Goal: Task Accomplishment & Management: Use online tool/utility

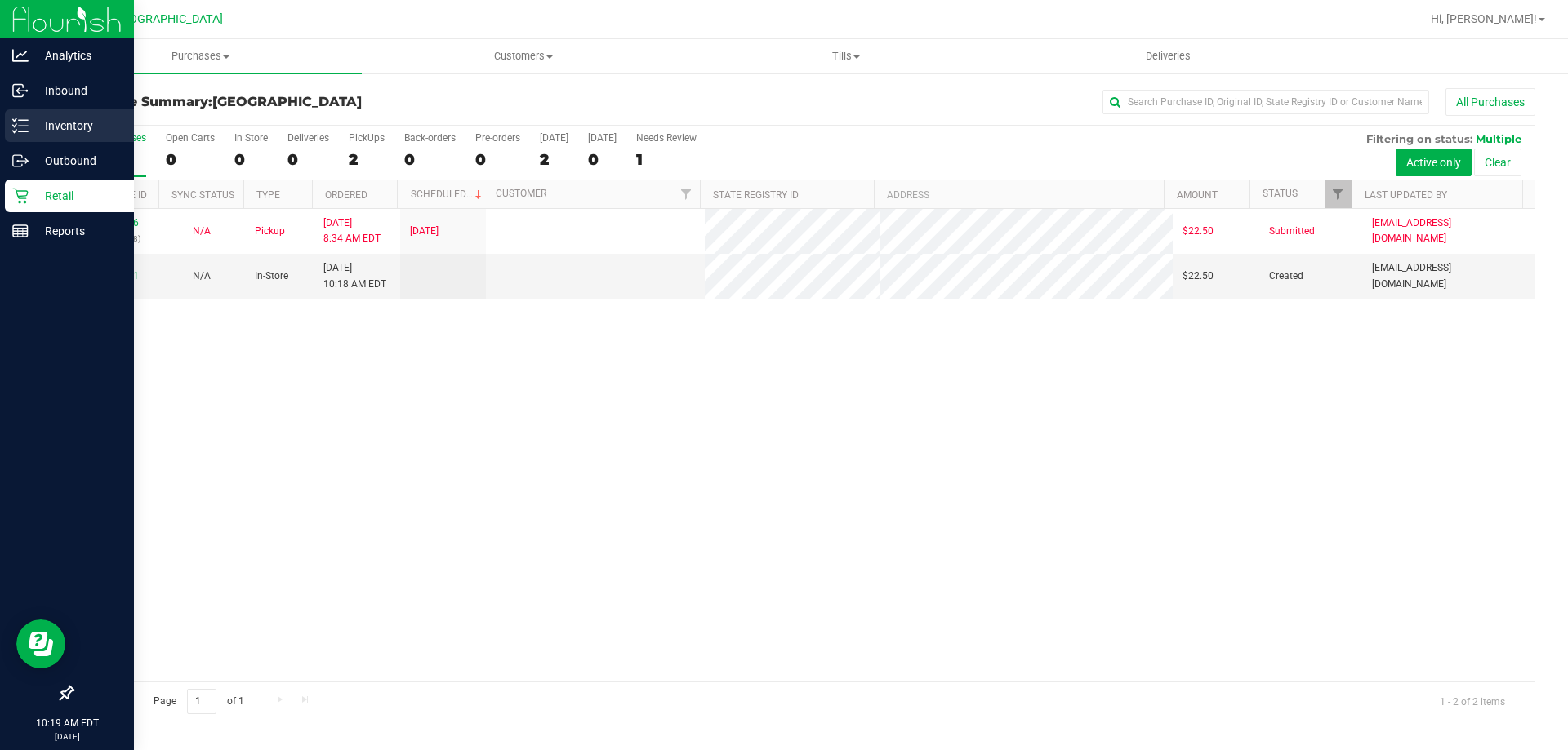
click at [24, 122] on icon at bounding box center [20, 126] width 16 height 16
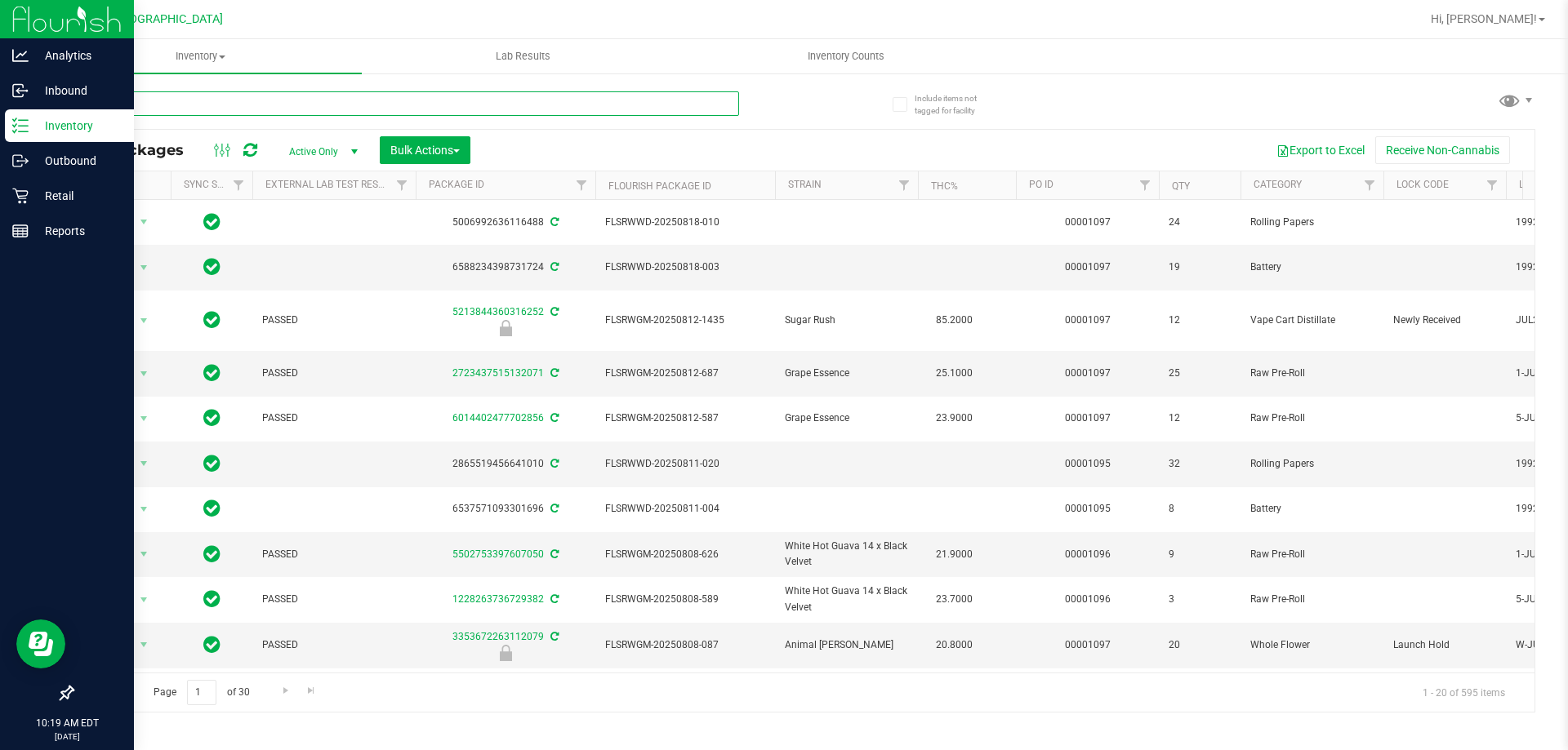
click at [321, 103] on input "text" at bounding box center [405, 104] width 667 height 25
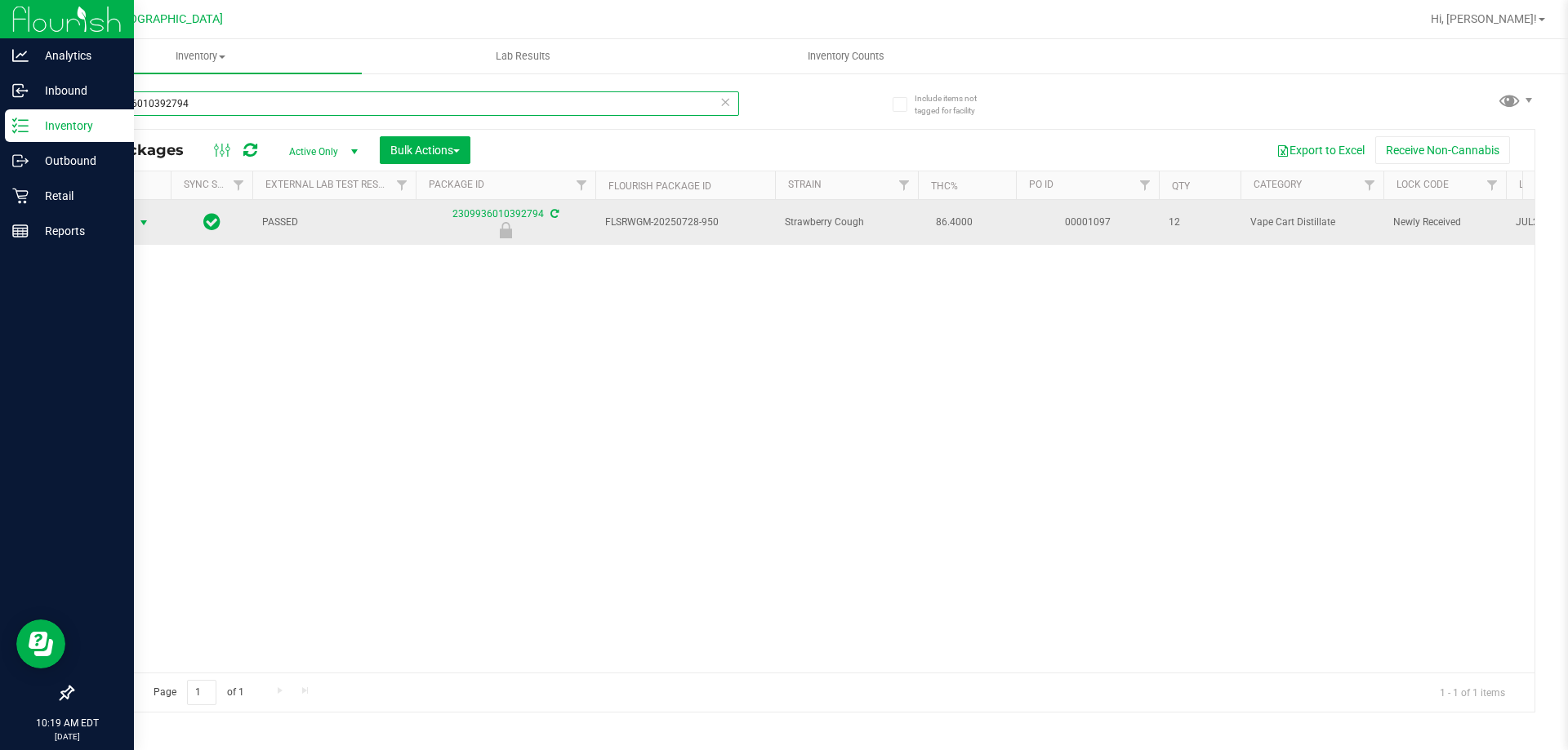
type input "2309936010392794"
click at [123, 227] on span "Action" at bounding box center [111, 223] width 44 height 23
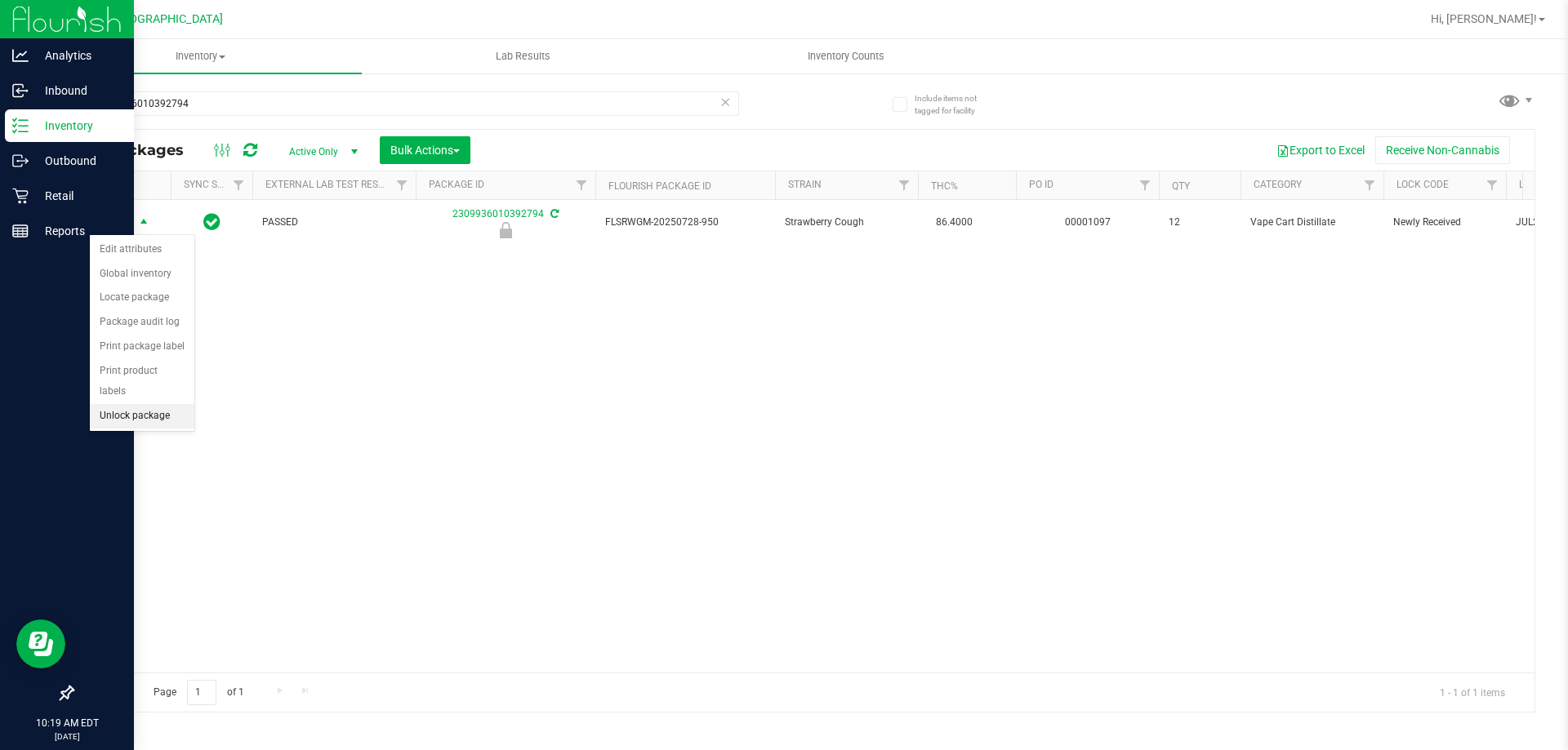
click at [170, 404] on li "Unlock package" at bounding box center [142, 416] width 105 height 25
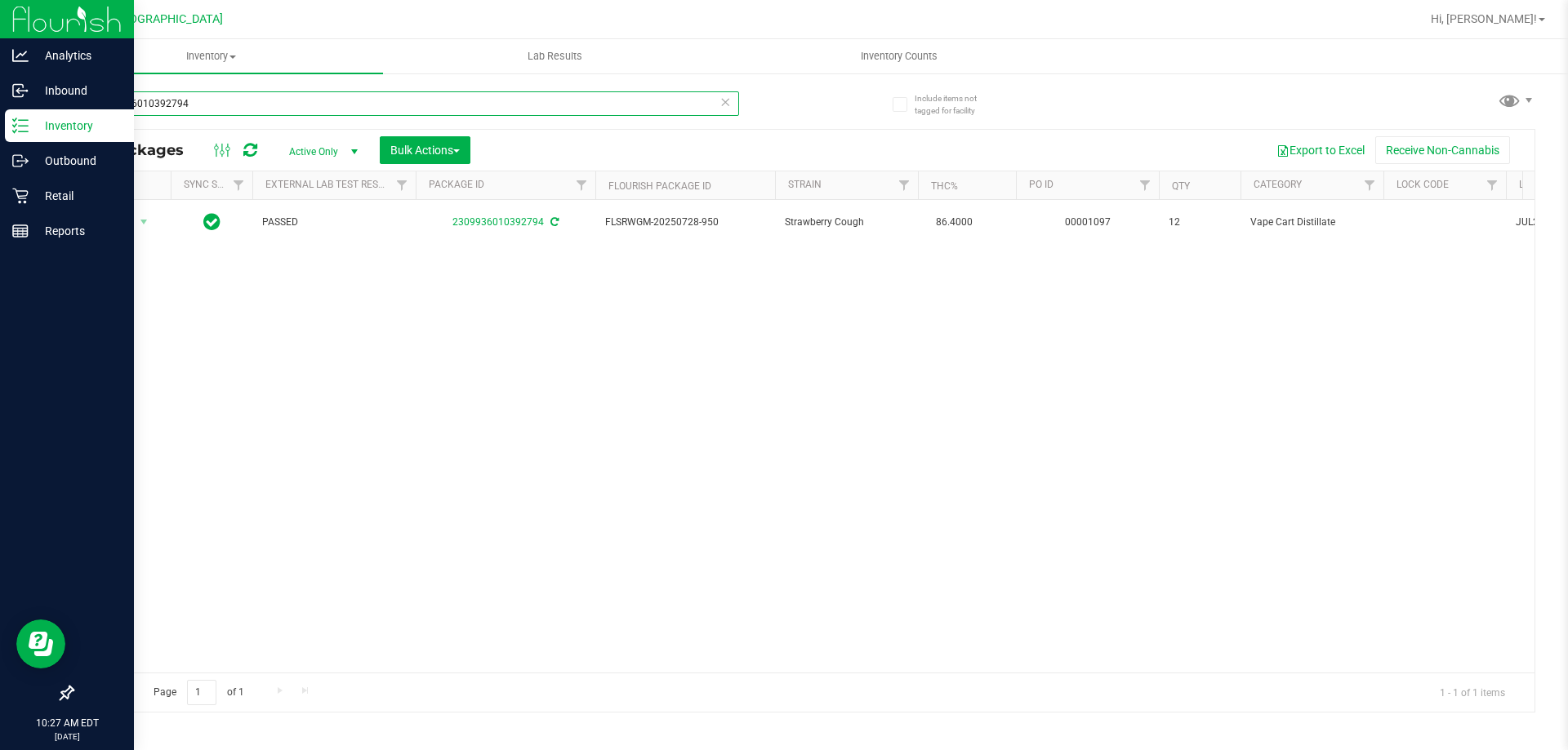
click at [194, 99] on input "2309936010392794" at bounding box center [405, 104] width 667 height 25
type input "2"
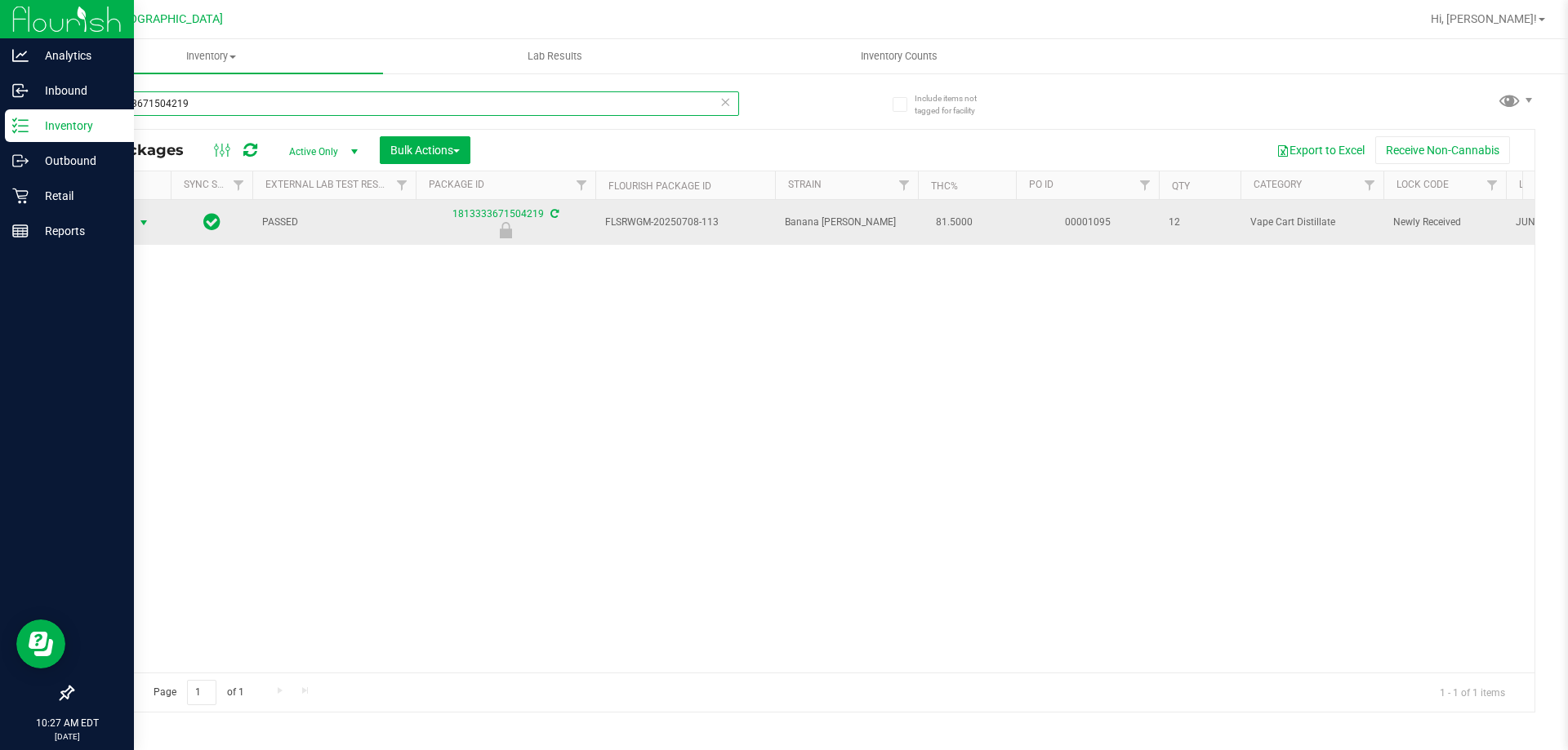
type input "1813333671504219"
click at [139, 223] on span "select" at bounding box center [144, 223] width 13 height 13
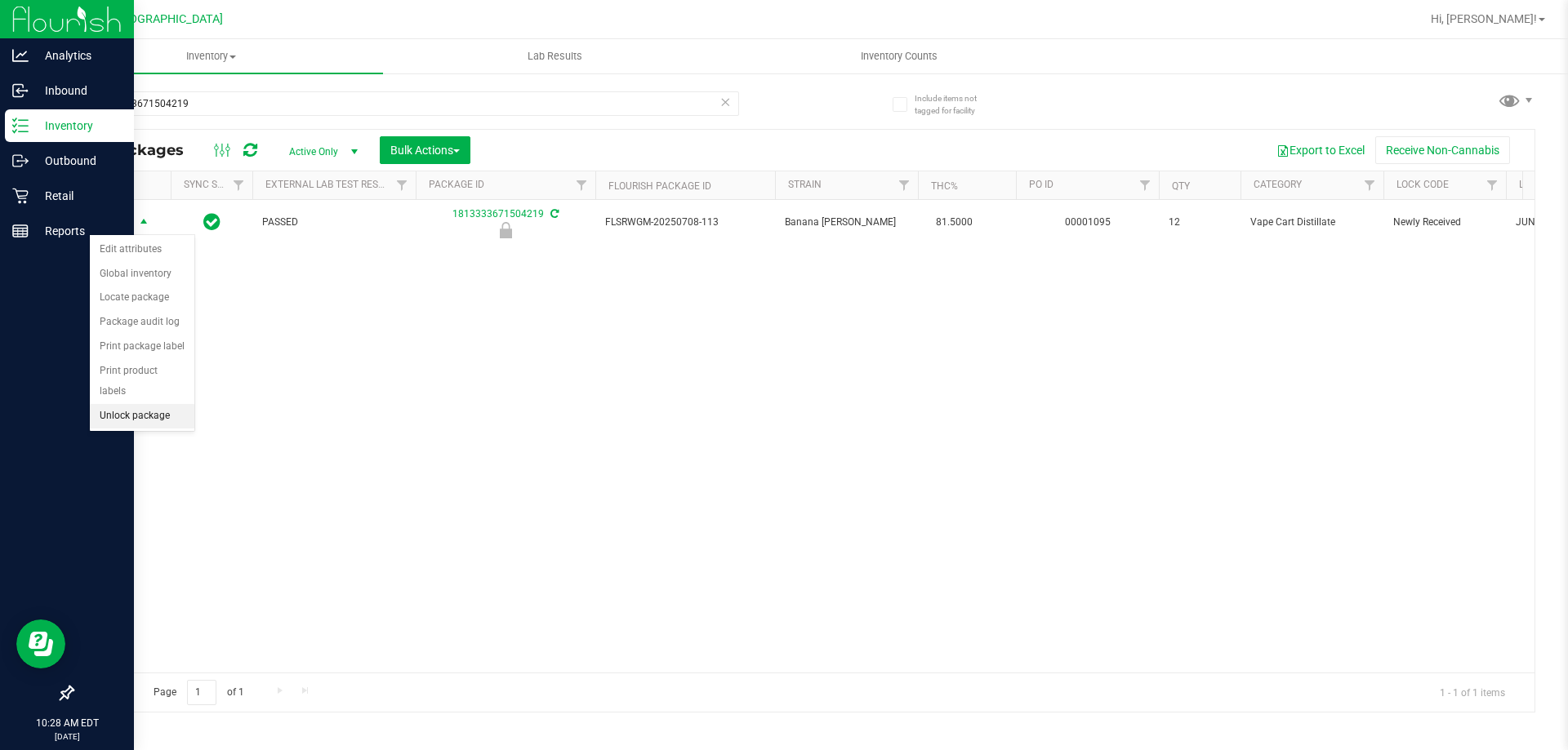
click at [126, 404] on li "Unlock package" at bounding box center [142, 416] width 105 height 25
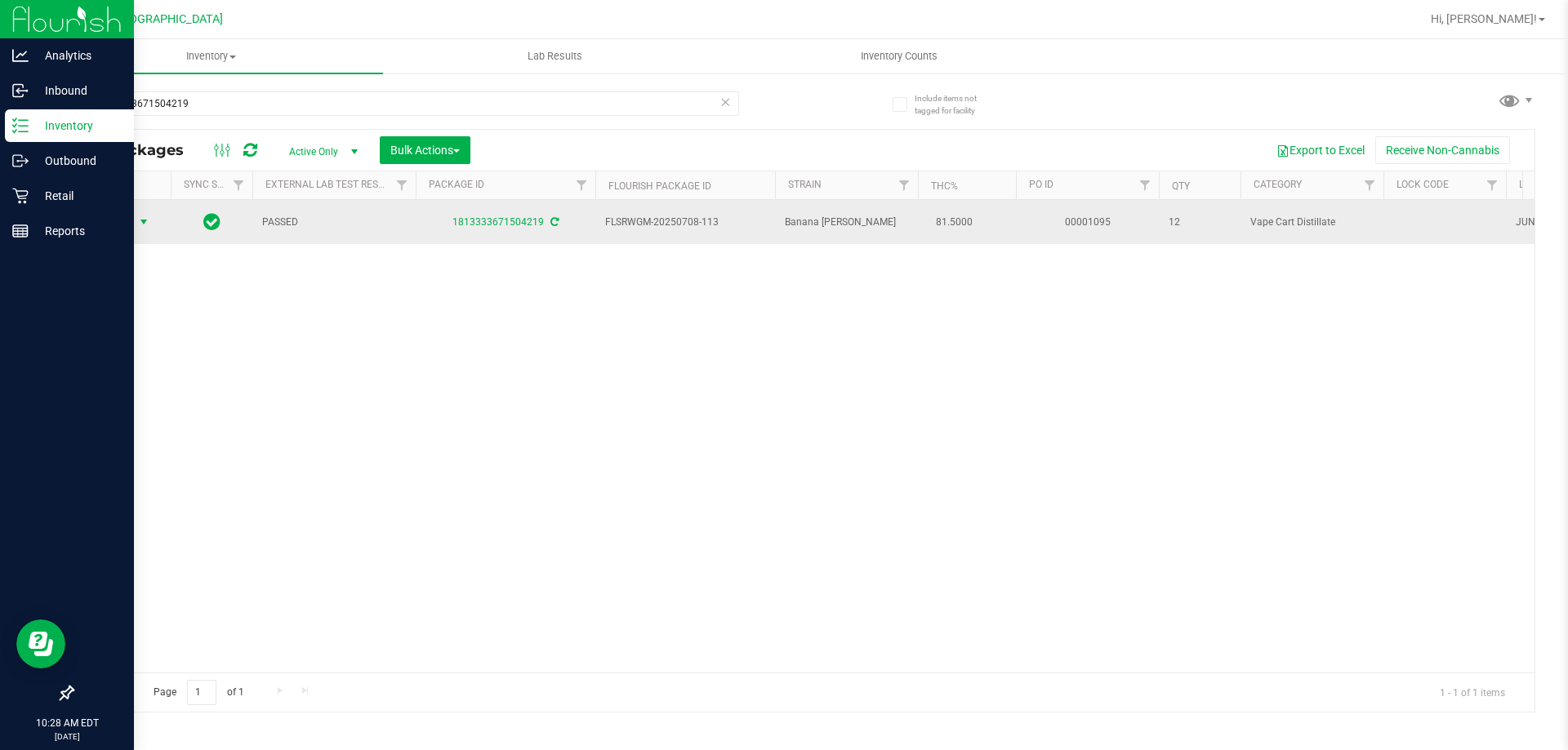
click at [145, 224] on span "select" at bounding box center [144, 223] width 13 height 13
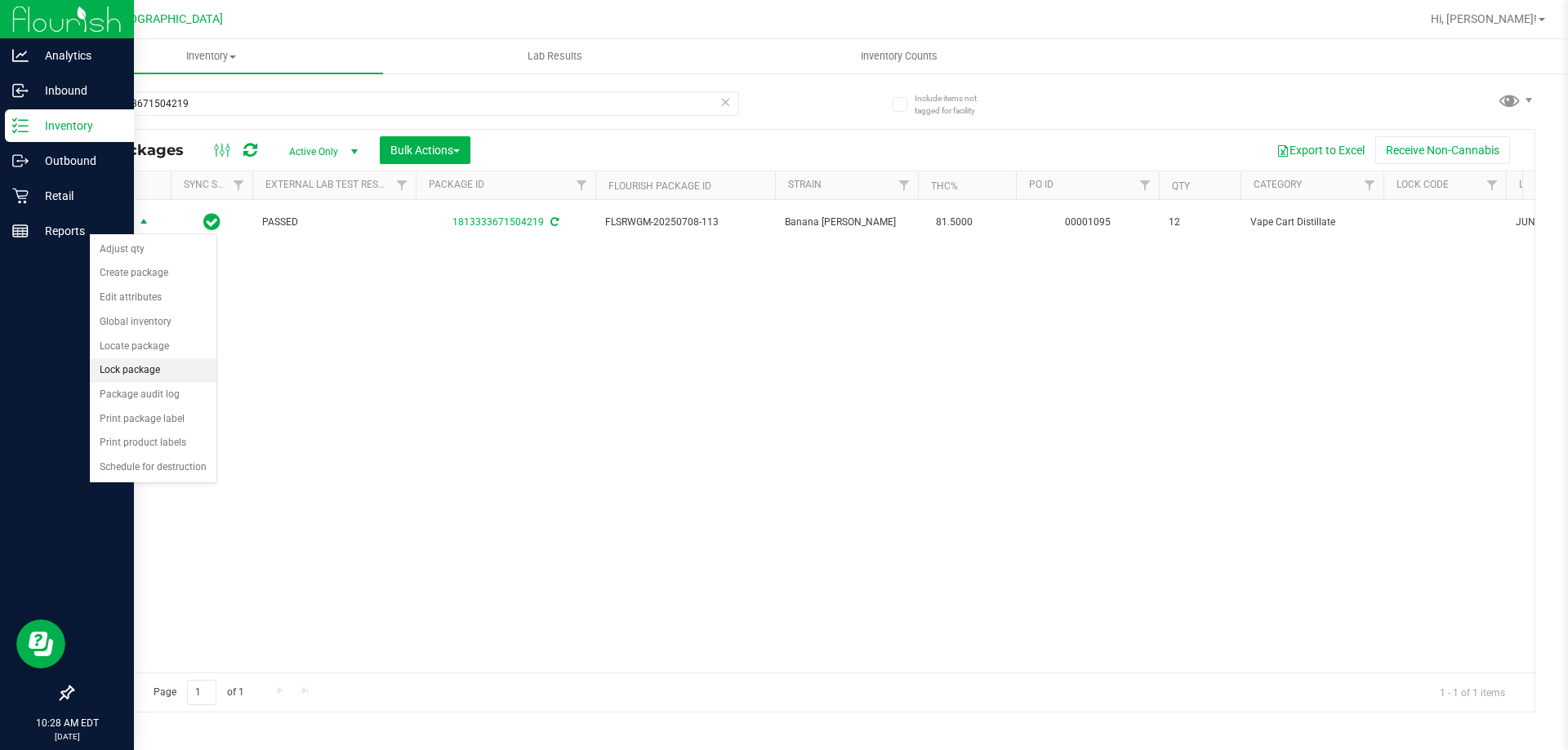
click at [146, 373] on li "Lock package" at bounding box center [154, 371] width 127 height 25
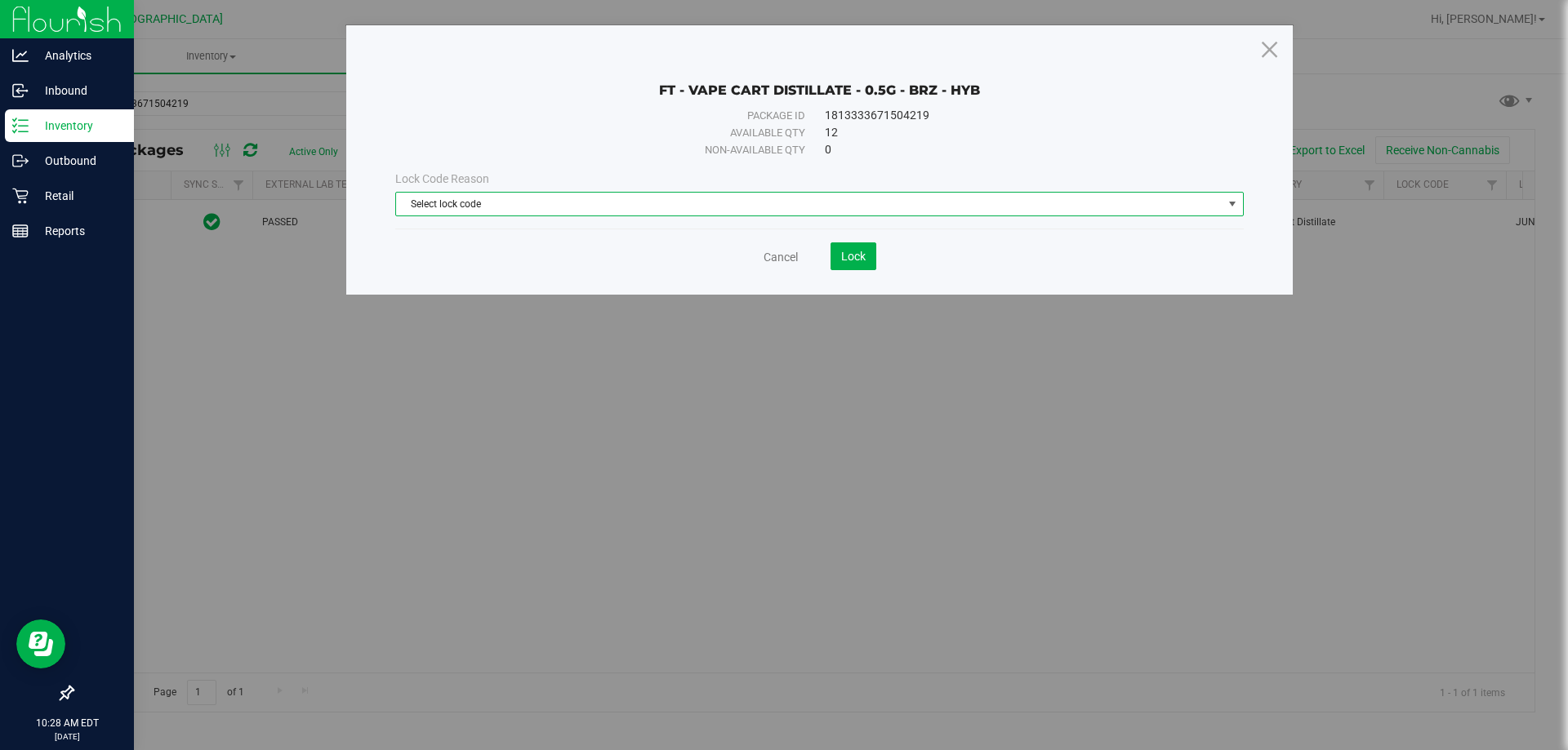
click at [564, 209] on span "Select lock code" at bounding box center [809, 204] width 826 height 23
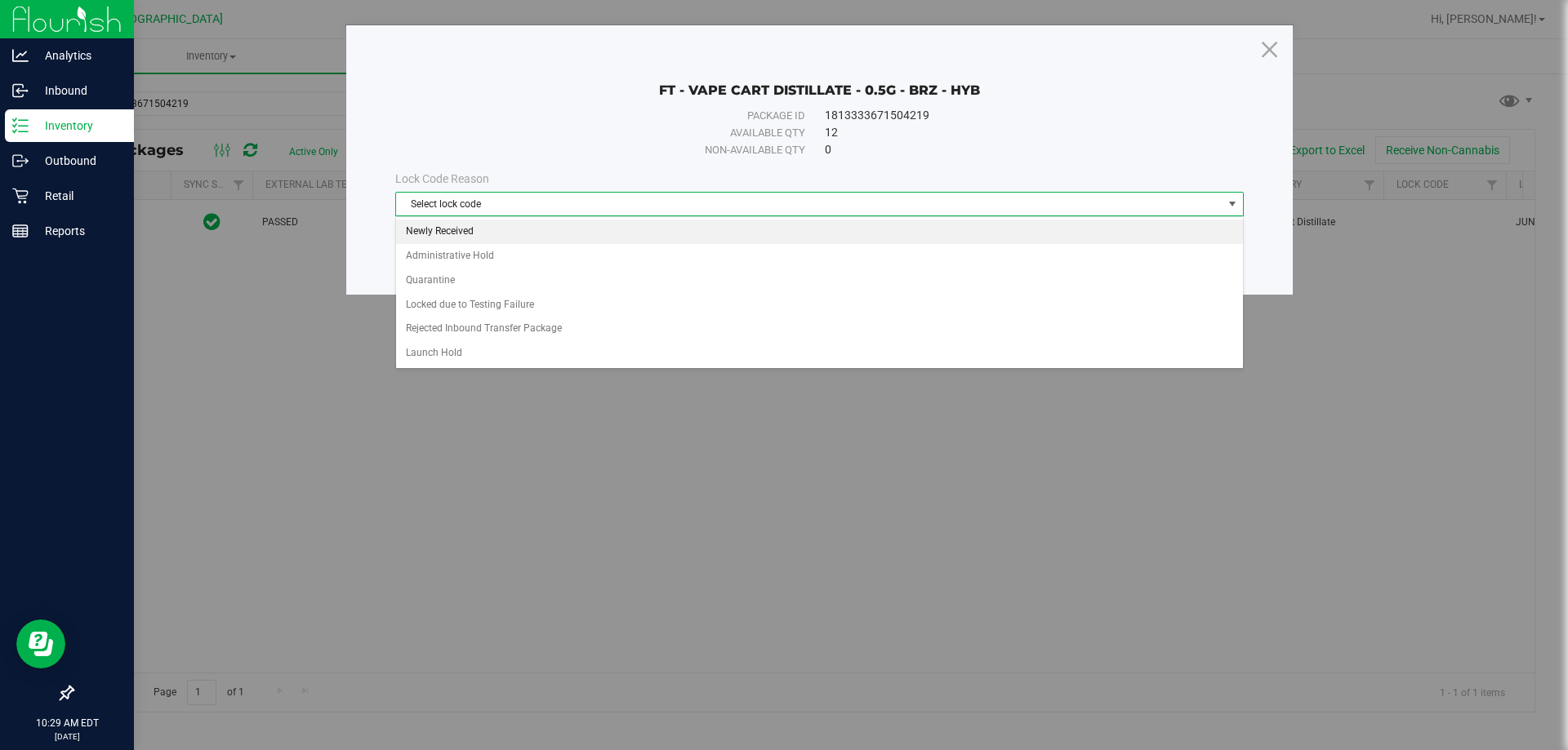
click at [464, 226] on li "Newly Received" at bounding box center [820, 232] width 847 height 25
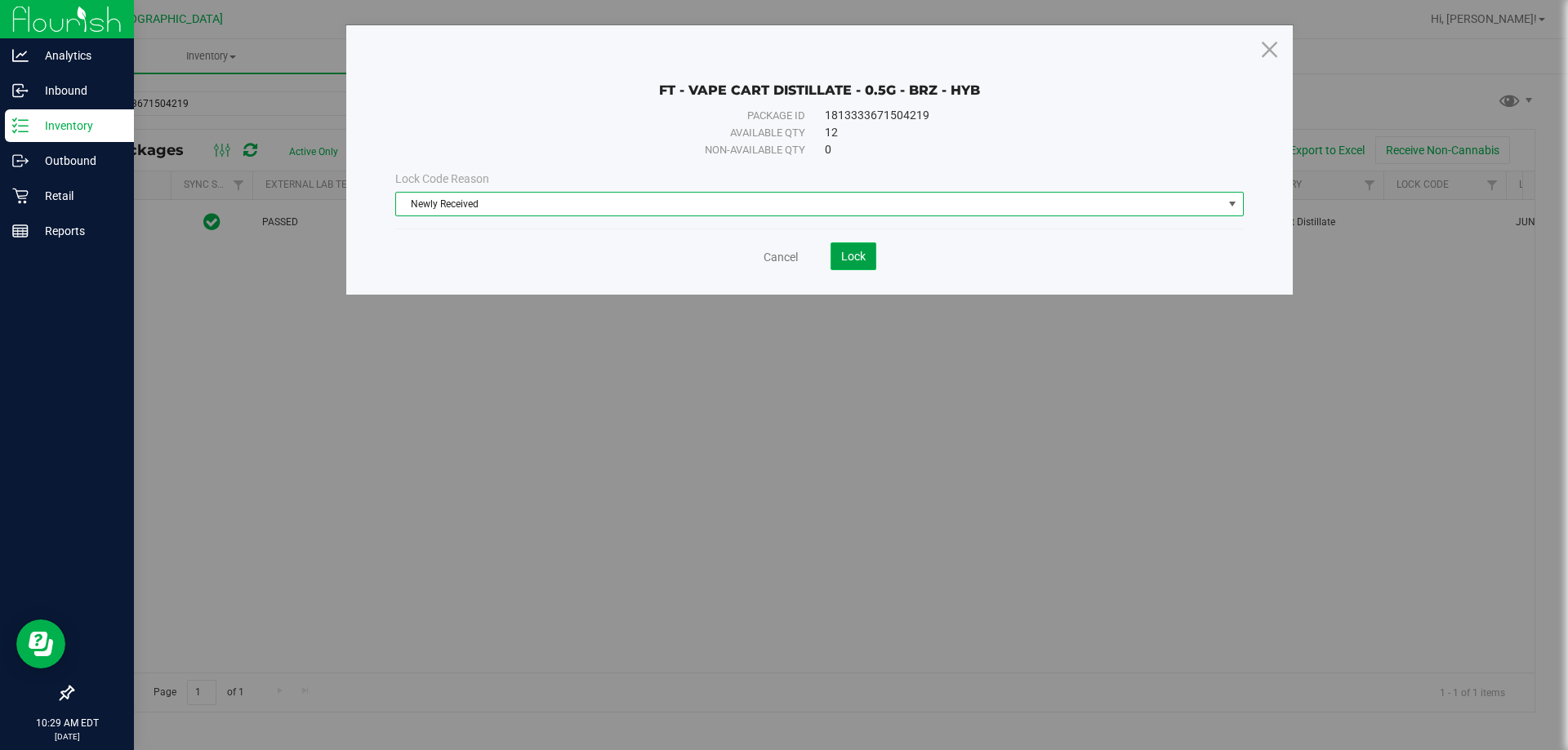
click at [847, 253] on span "Lock" at bounding box center [854, 256] width 25 height 13
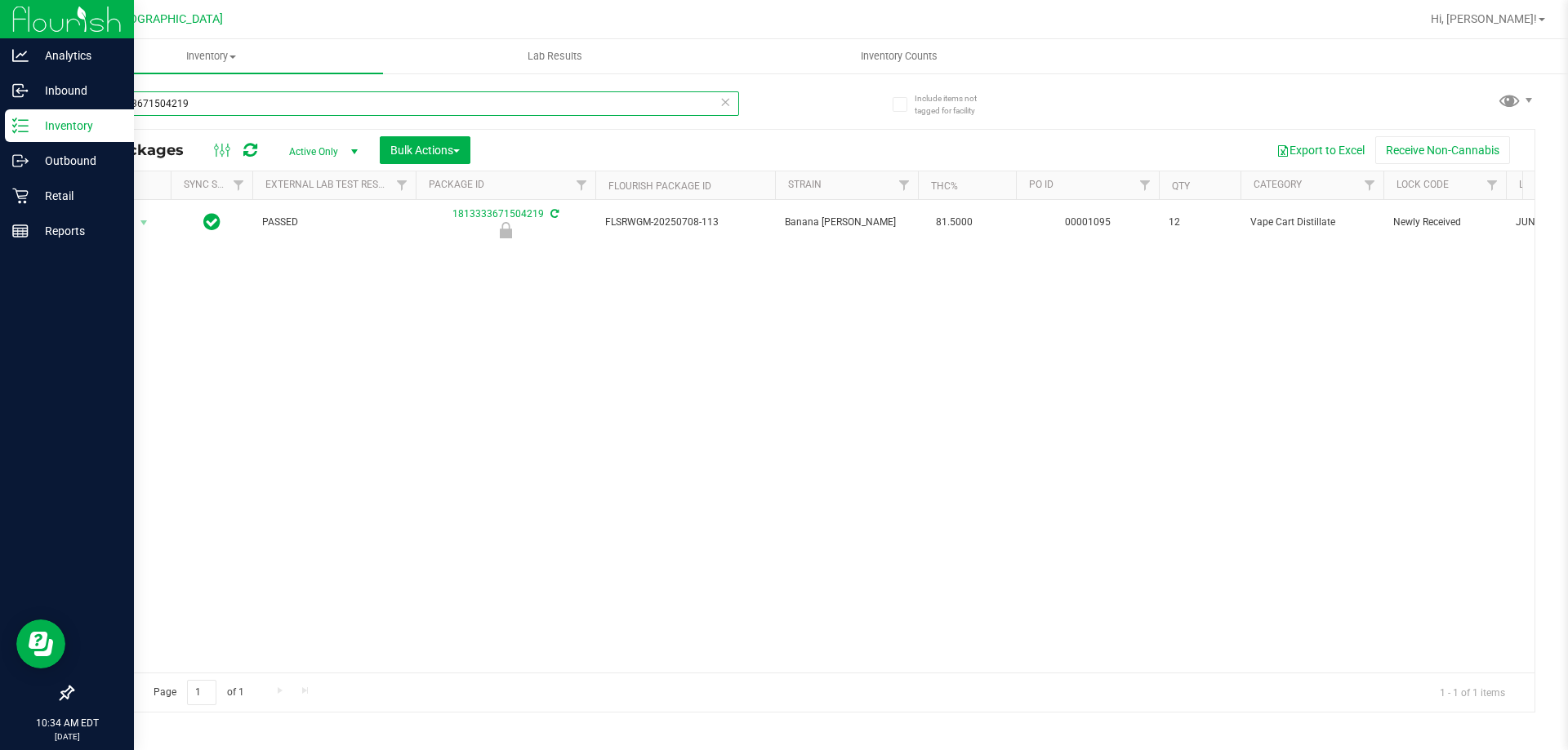
click at [202, 109] on input "1813333671504219" at bounding box center [405, 104] width 667 height 25
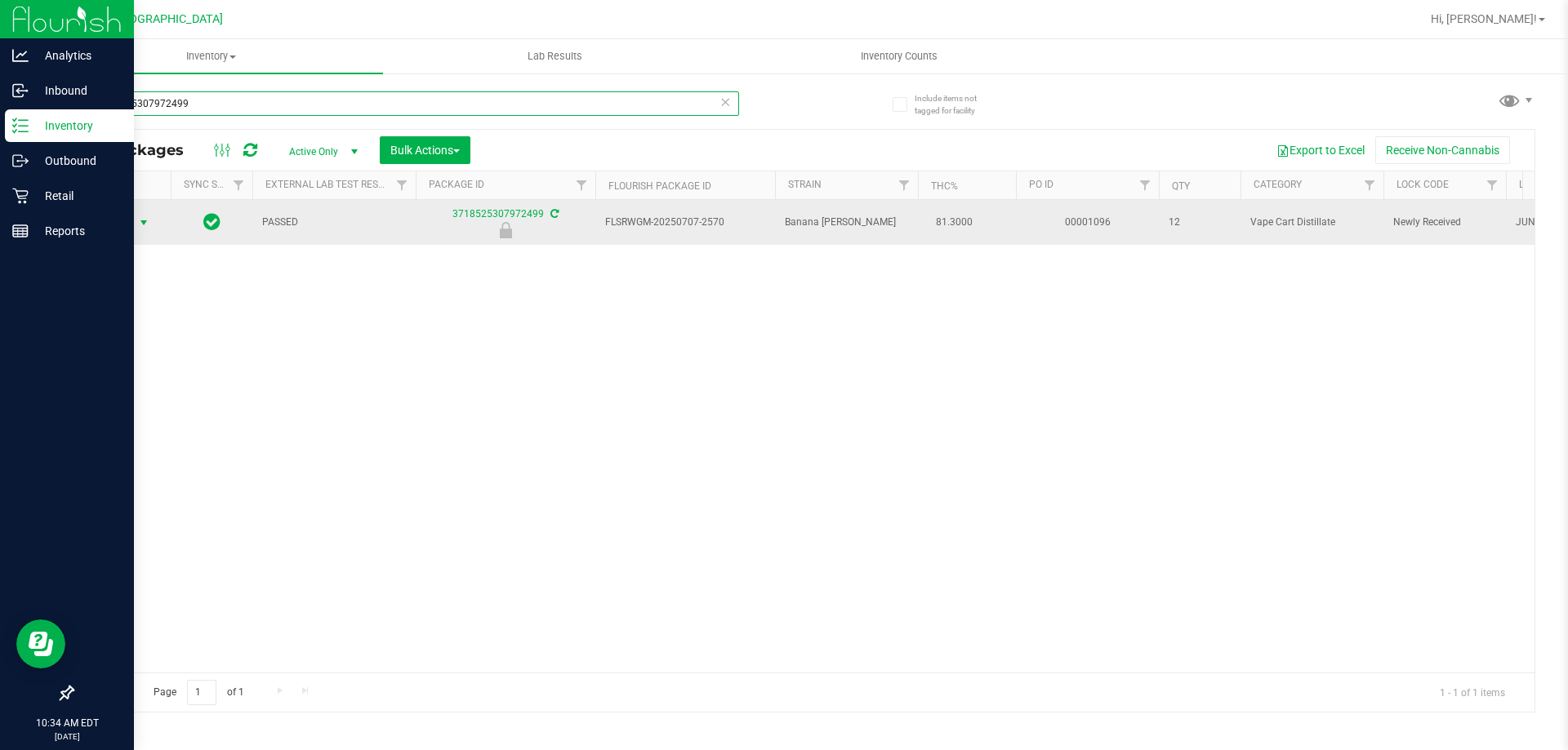
type input "3718525307972499"
click at [132, 216] on span "Action" at bounding box center [111, 223] width 44 height 23
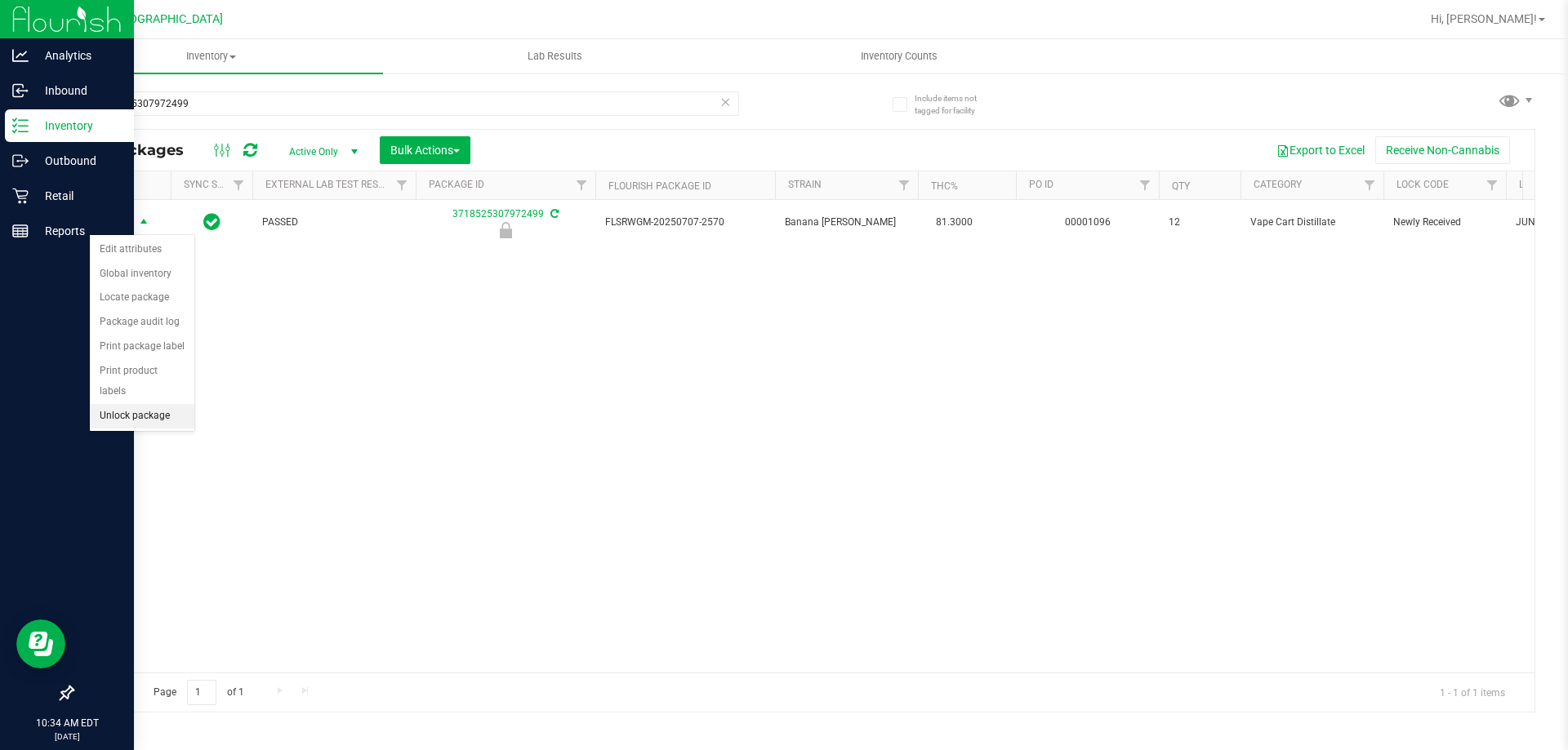
click at [147, 404] on li "Unlock package" at bounding box center [142, 416] width 105 height 25
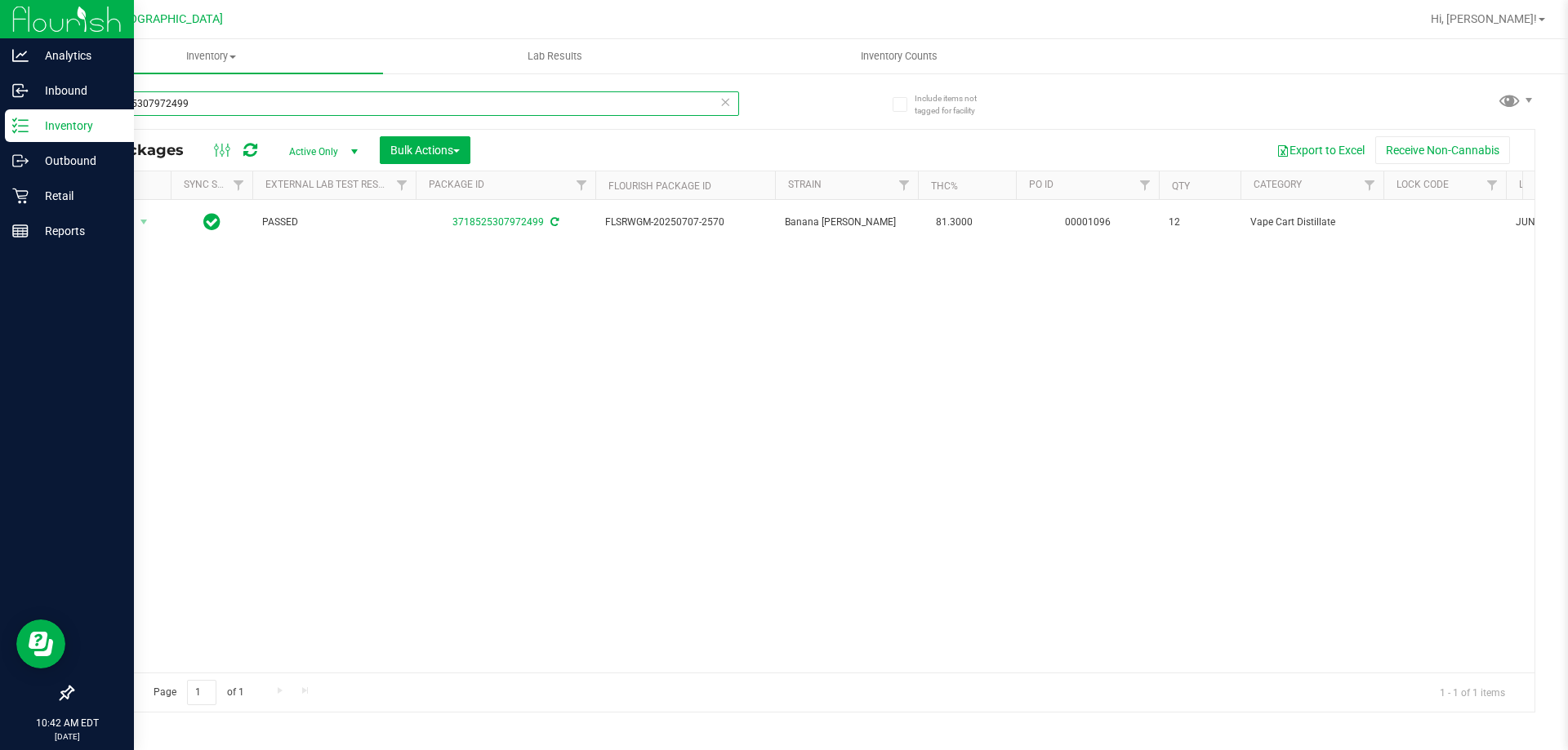
click at [196, 106] on input "3718525307972499" at bounding box center [405, 104] width 667 height 25
type input "3"
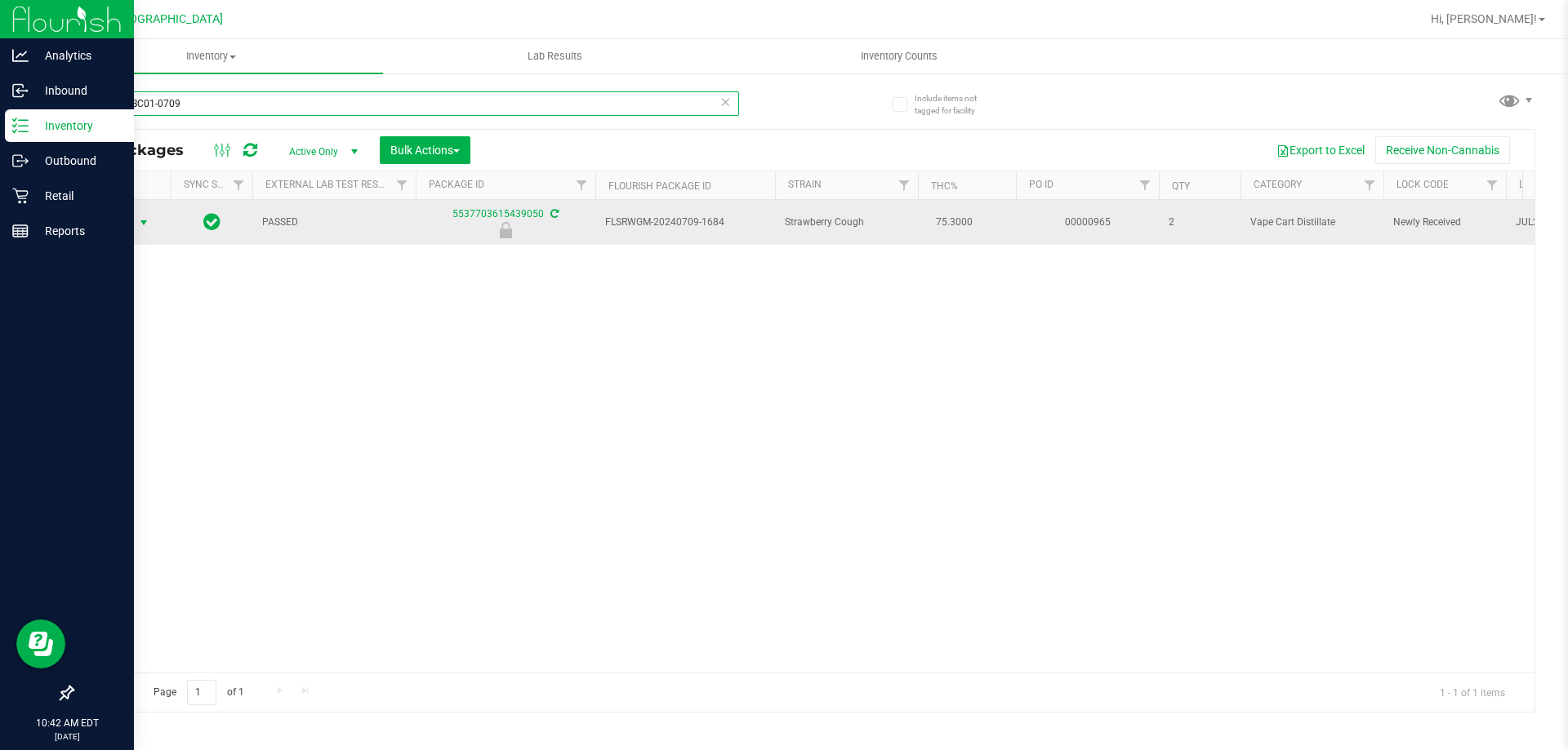
type input "JUL24SBC01-0709"
click at [137, 223] on span "select" at bounding box center [144, 223] width 13 height 13
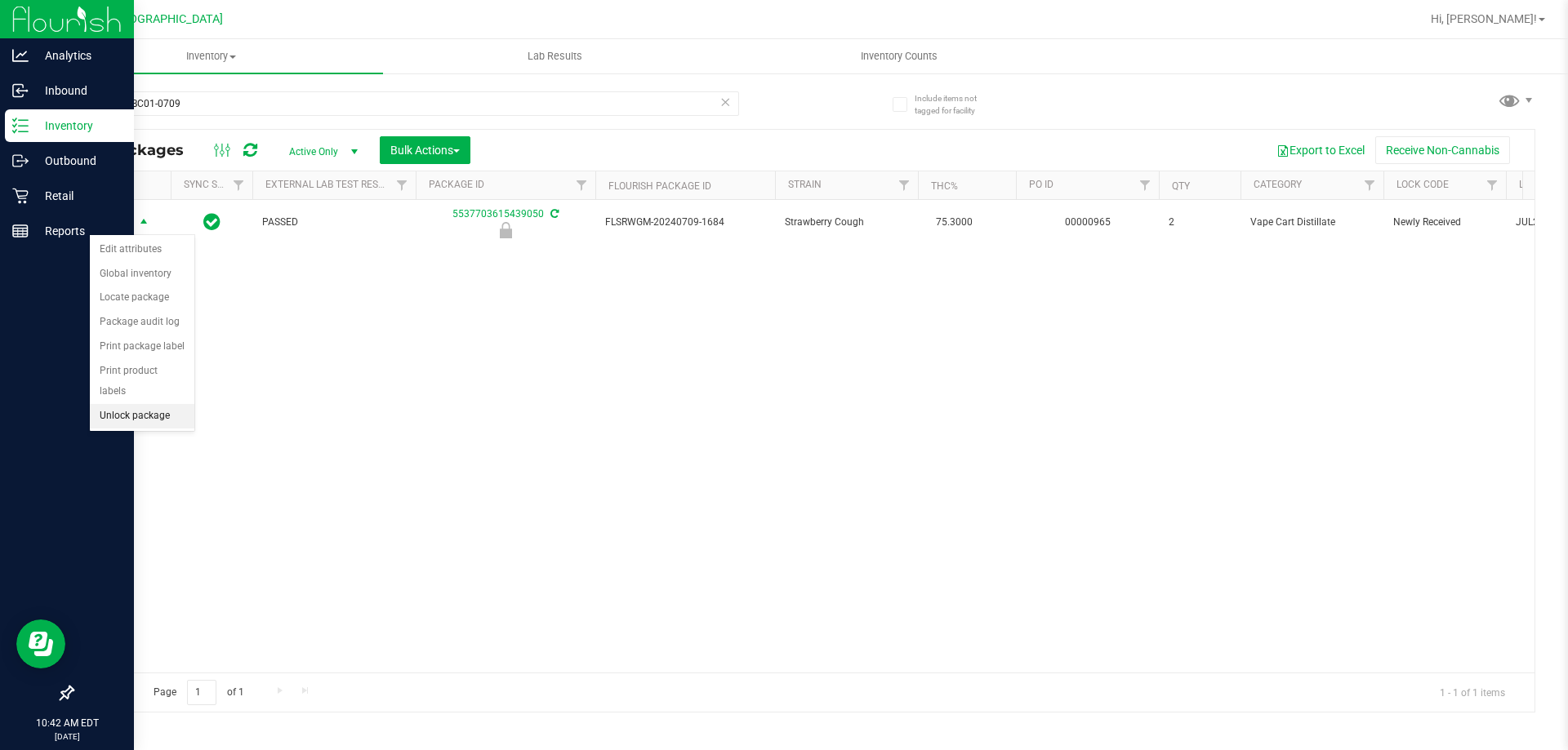
click at [130, 404] on li "Unlock package" at bounding box center [142, 416] width 105 height 25
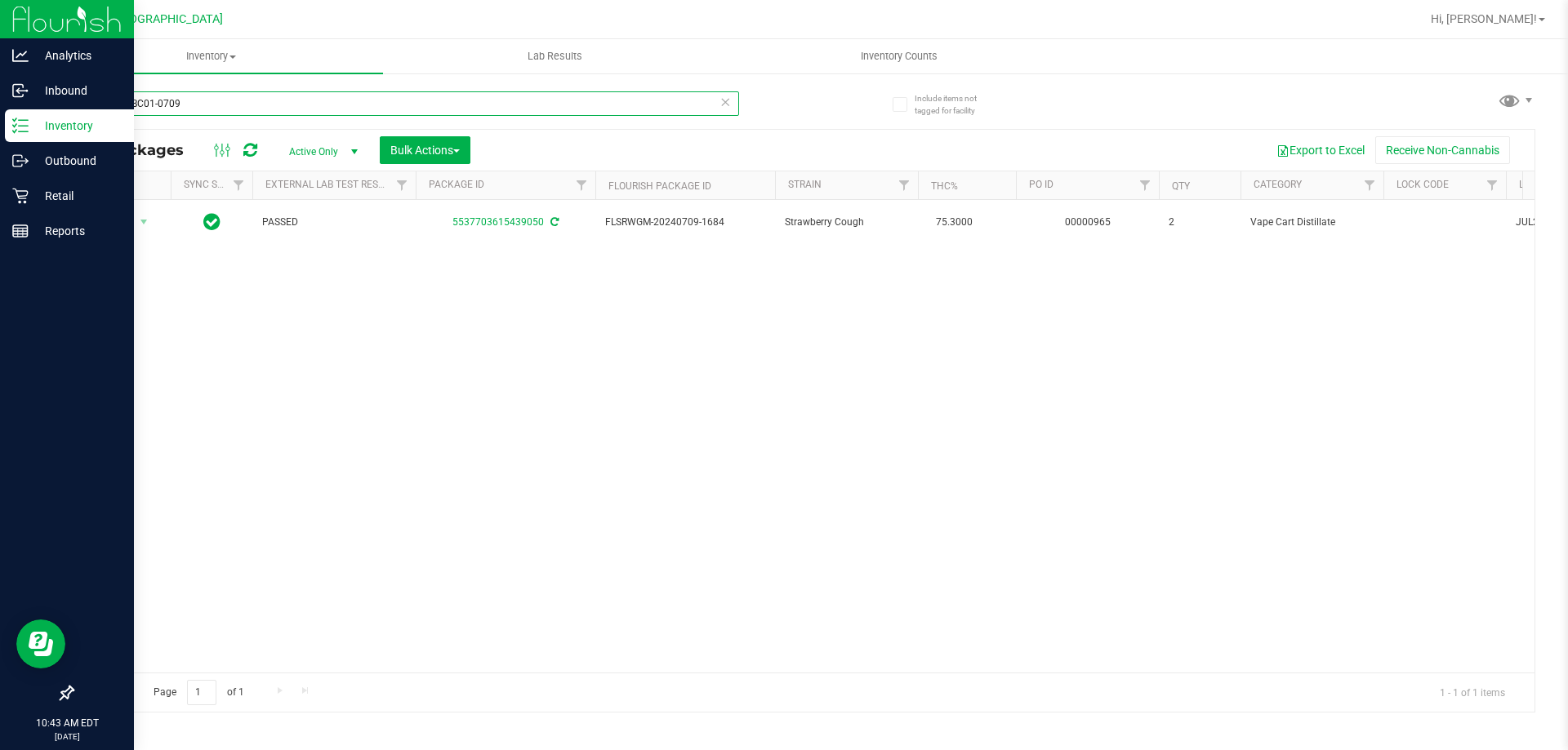
click at [208, 105] on input "JUL24SBC01-0709" at bounding box center [405, 104] width 667 height 25
type input "J"
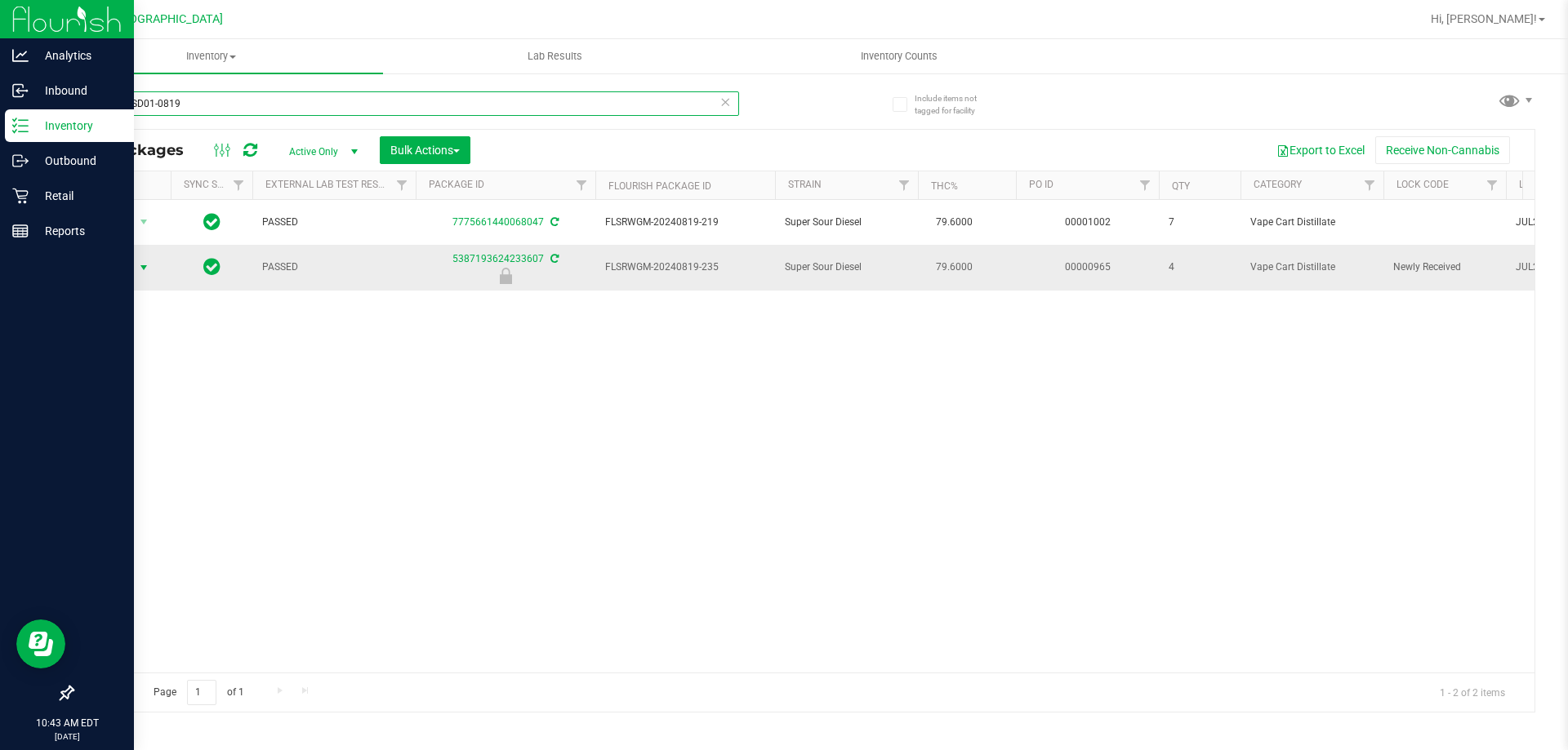
type input "JUL24SSD01-0819"
click at [140, 268] on span "select" at bounding box center [144, 268] width 13 height 13
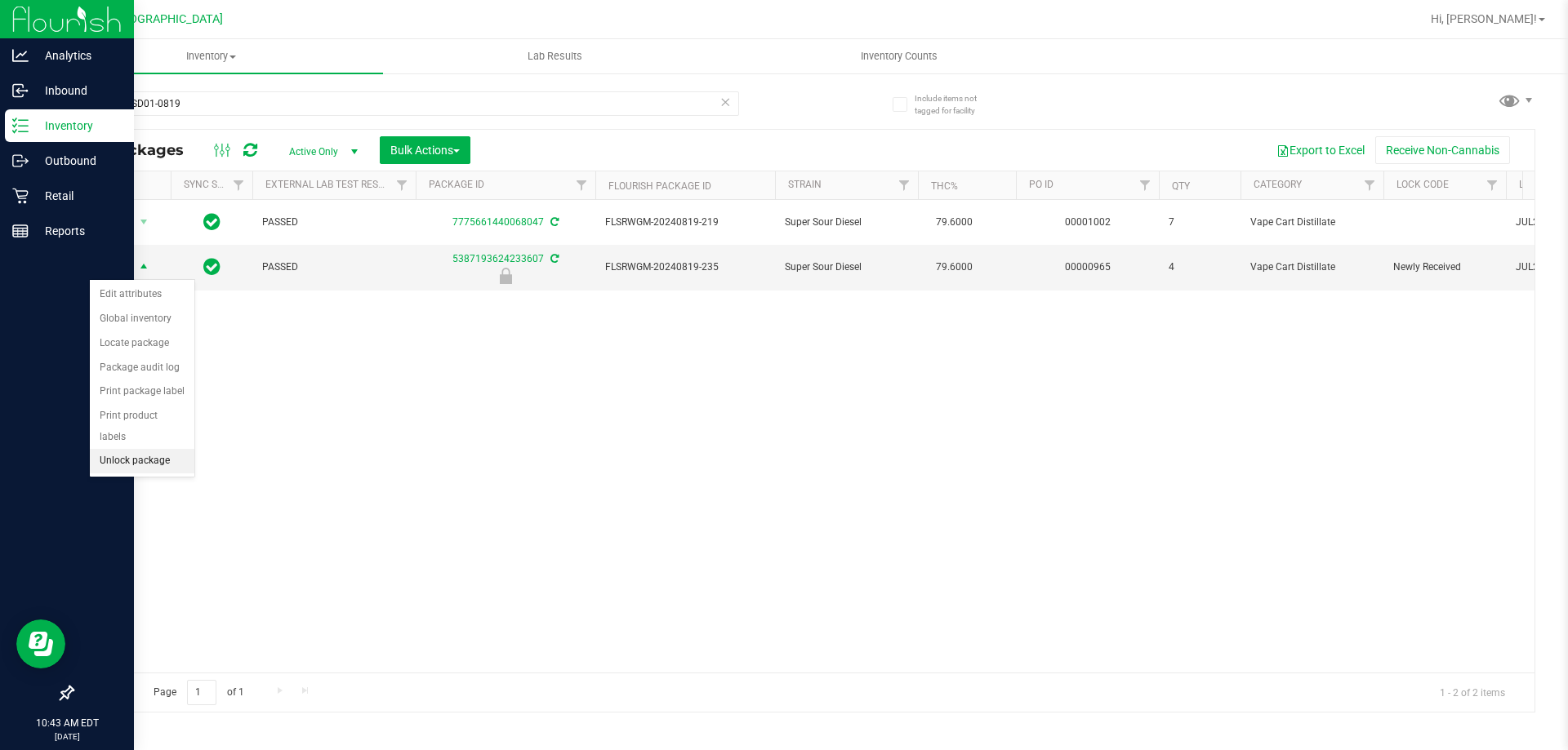
click at [145, 449] on li "Unlock package" at bounding box center [142, 461] width 105 height 25
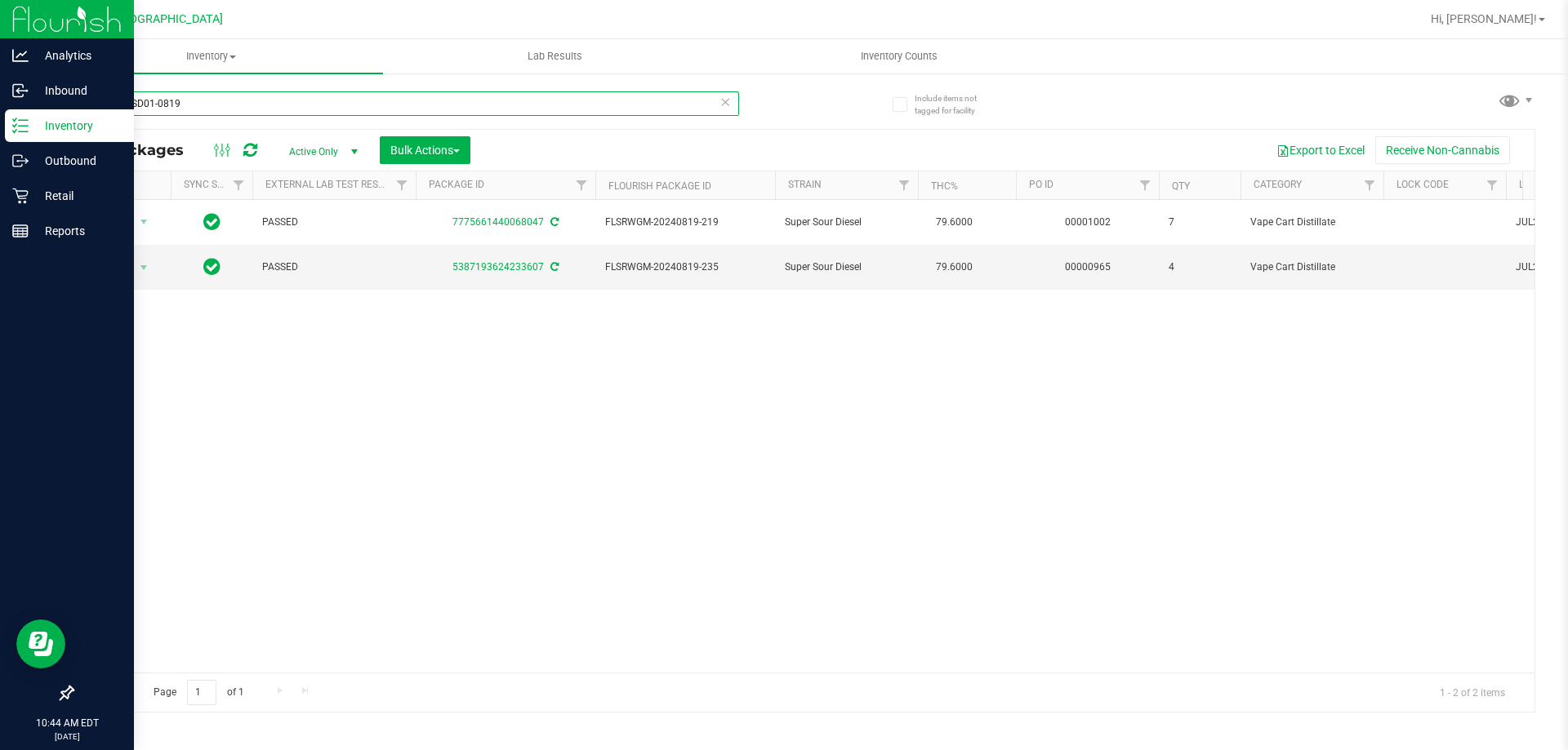
click at [199, 101] on input "JUL24SSD01-0819" at bounding box center [405, 104] width 667 height 25
type input "J"
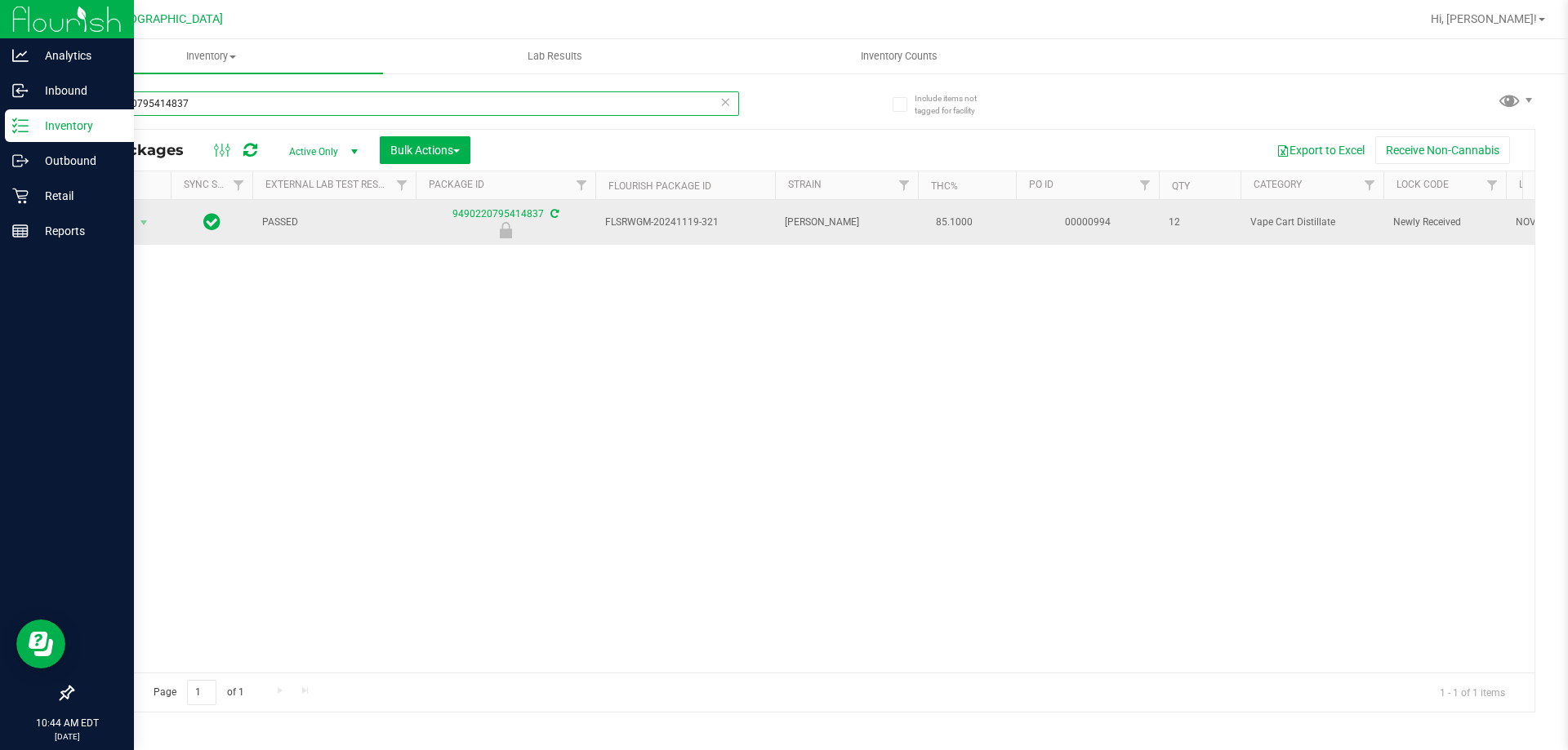
type input "9490220795414837"
click at [121, 223] on span "Action" at bounding box center [111, 223] width 44 height 23
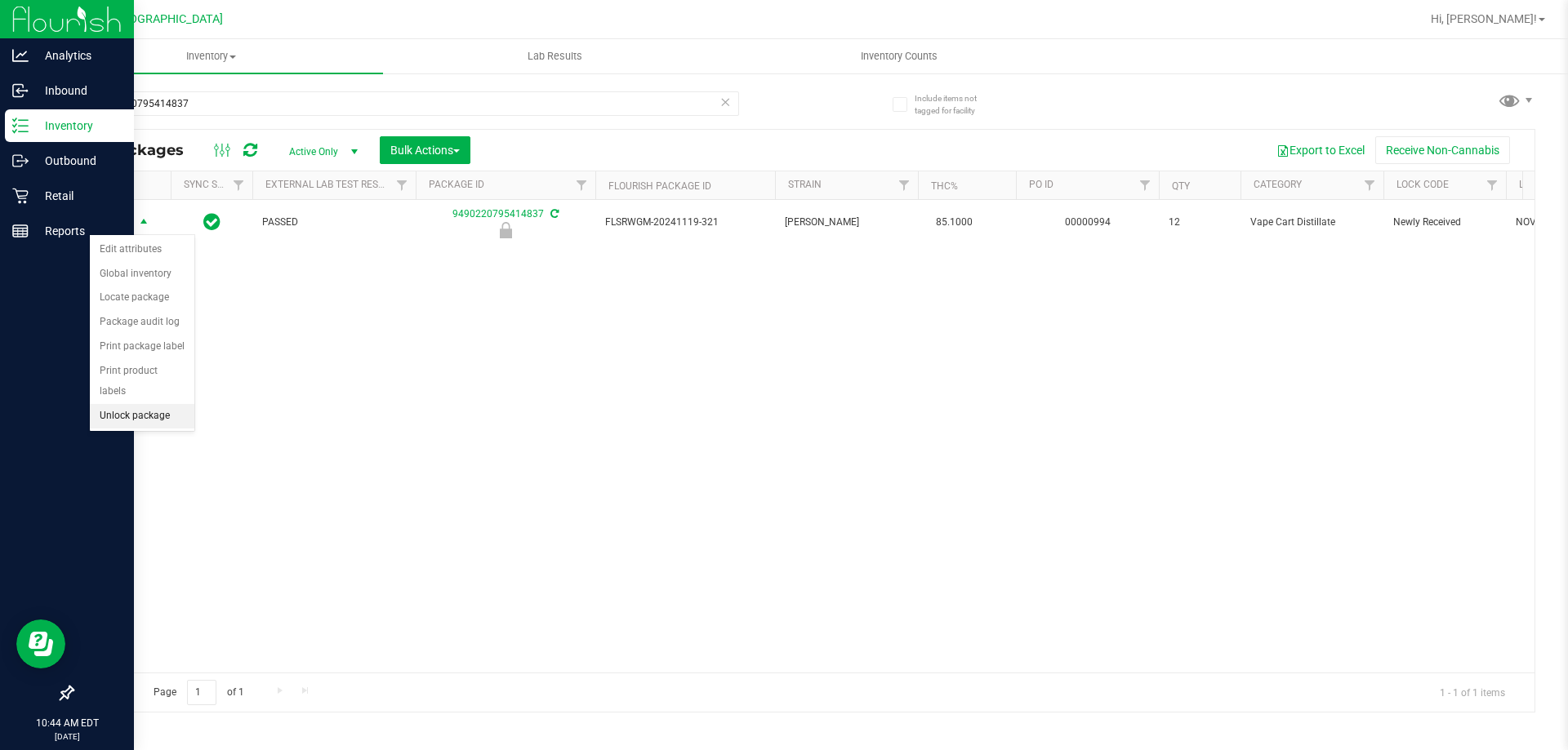
click at [147, 404] on li "Unlock package" at bounding box center [142, 416] width 105 height 25
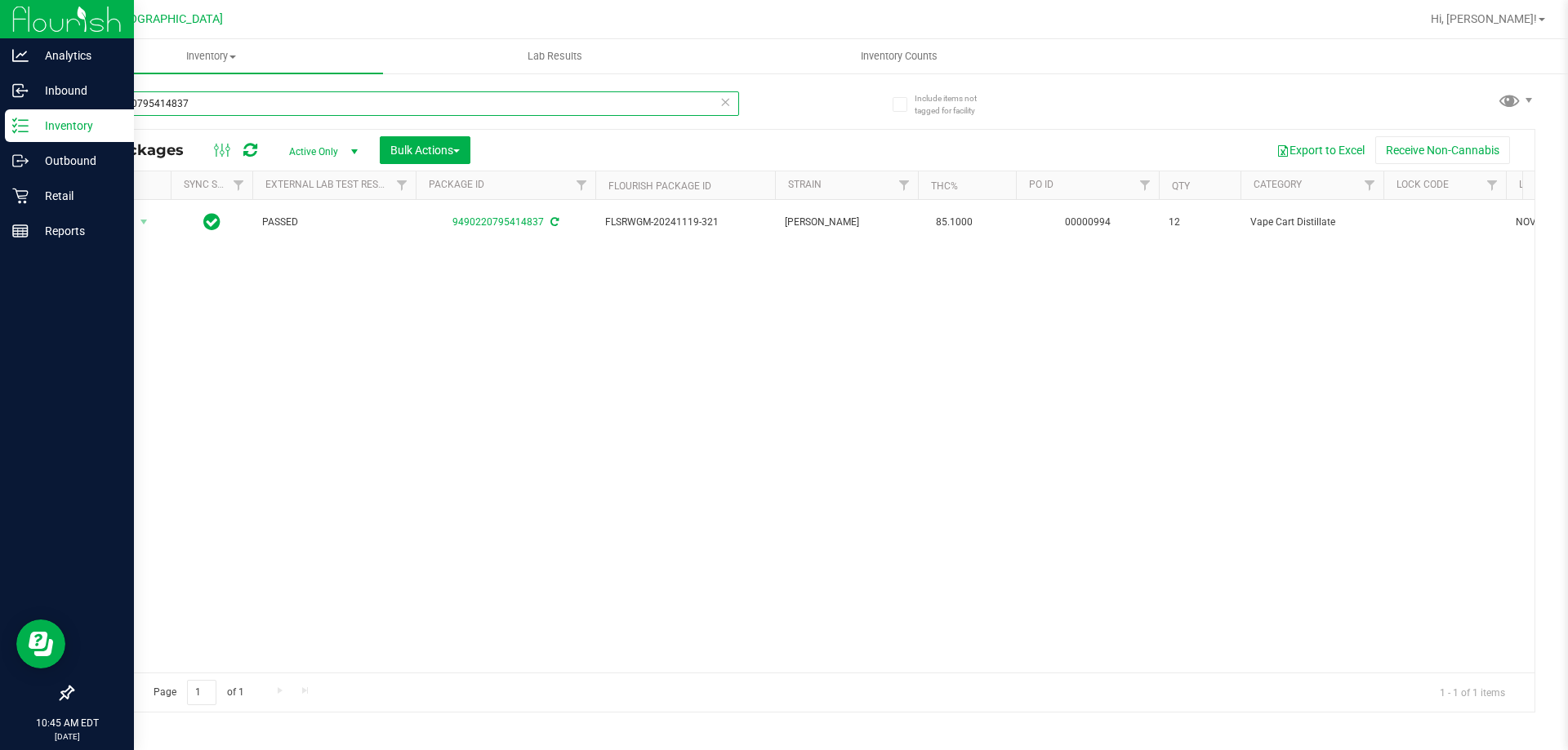
click at [195, 107] on input "9490220795414837" at bounding box center [405, 104] width 667 height 25
type input "9"
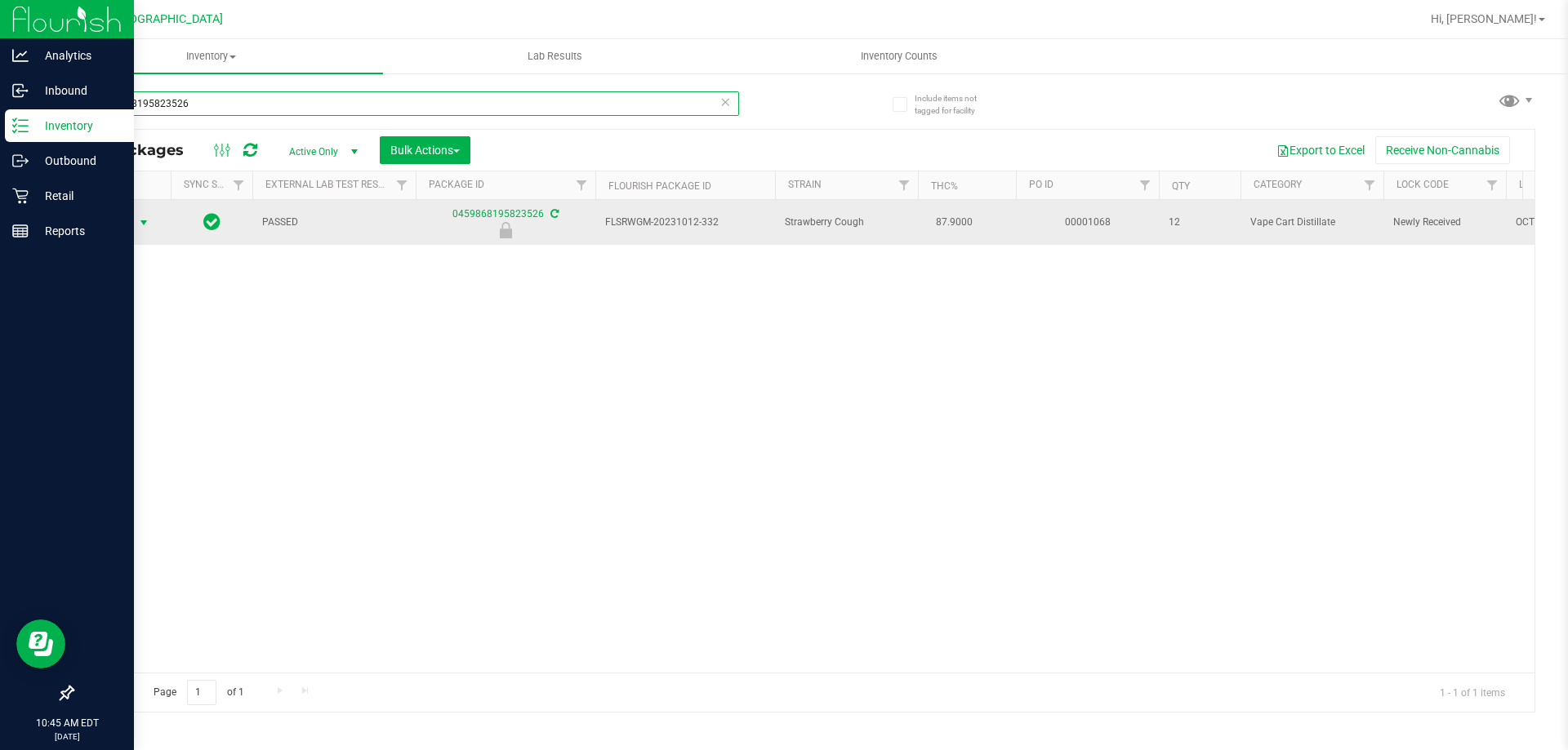
type input "0459868195823526"
click at [140, 222] on span "select" at bounding box center [144, 223] width 13 height 13
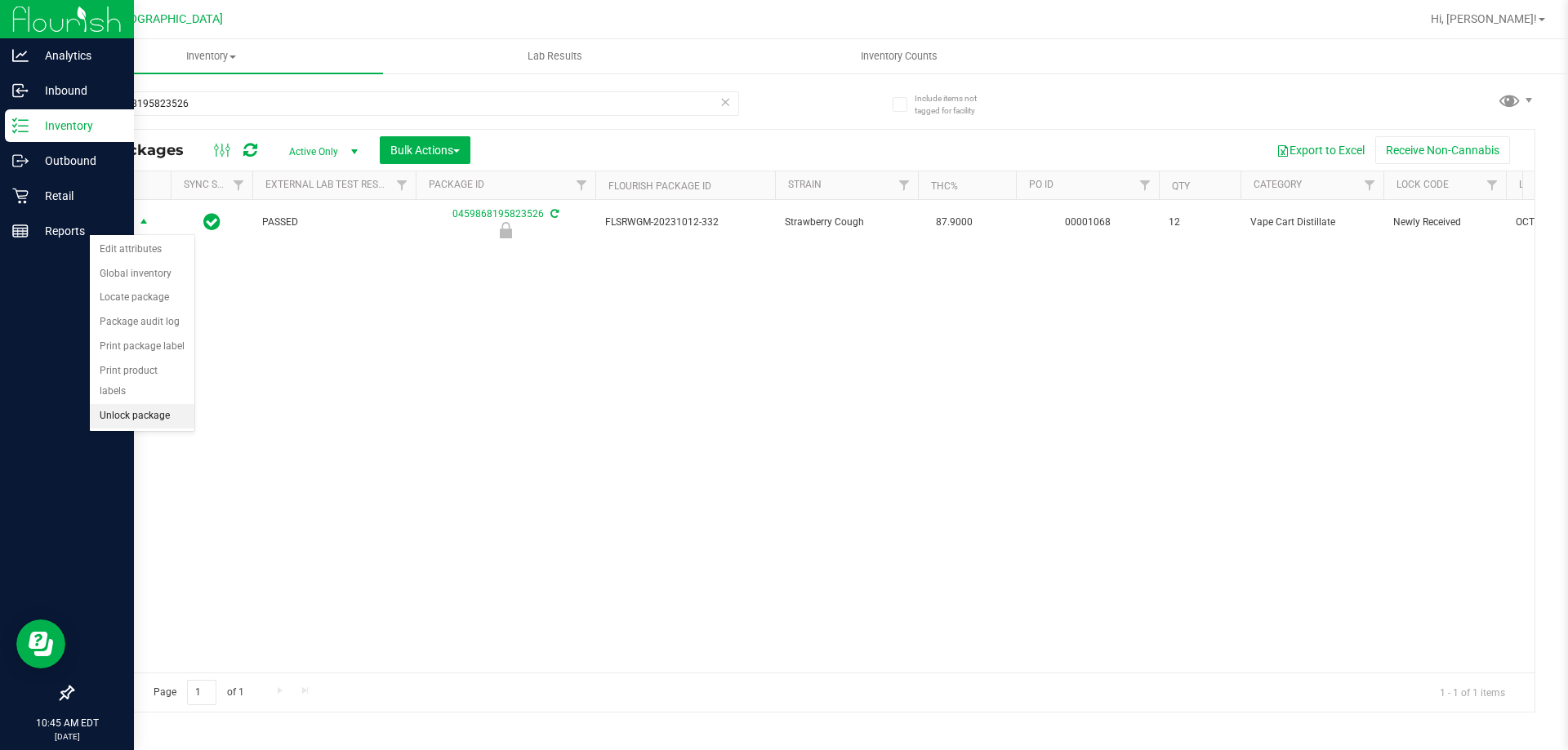
click at [151, 404] on li "Unlock package" at bounding box center [142, 416] width 105 height 25
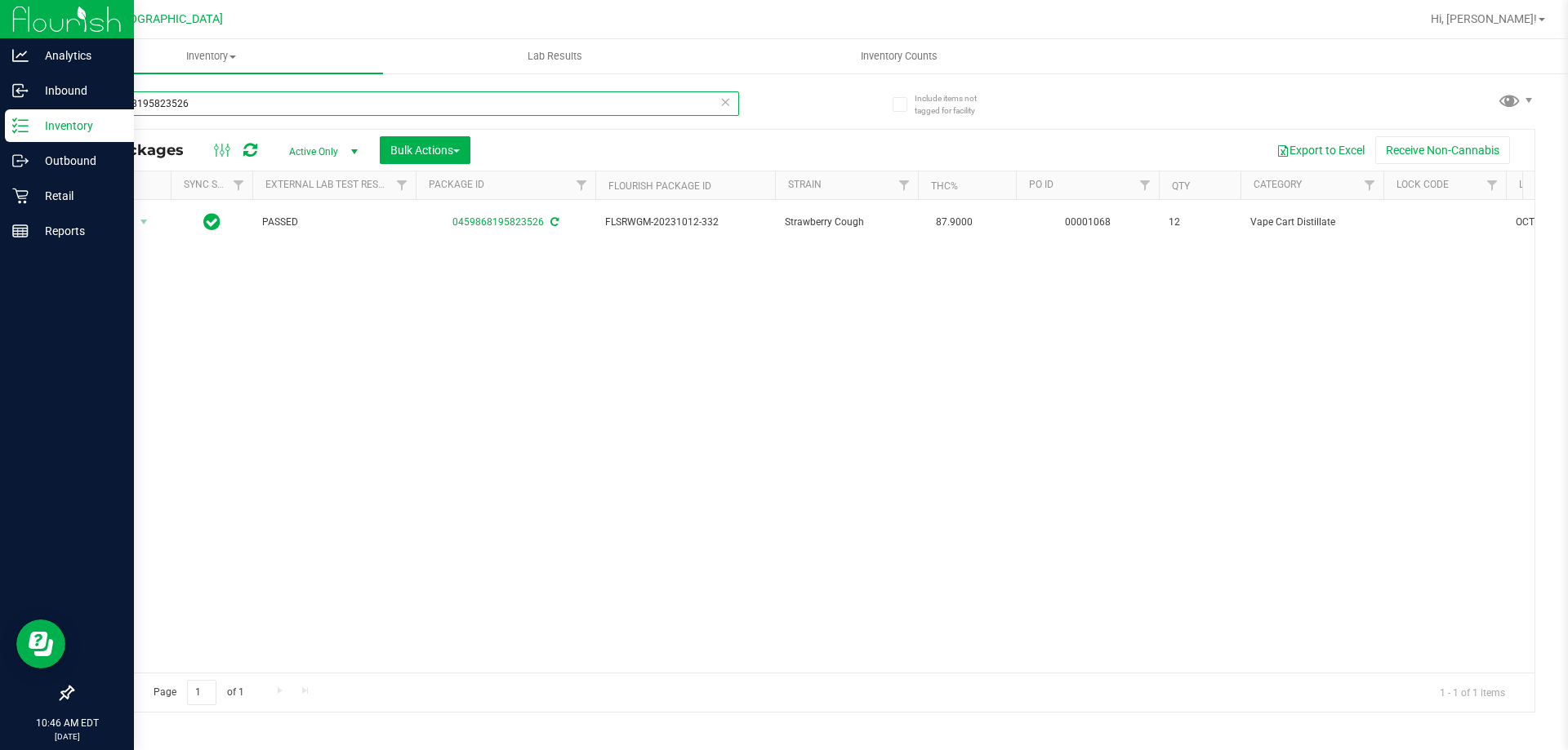
click at [212, 104] on input "0459868195823526" at bounding box center [405, 104] width 667 height 25
type input "0"
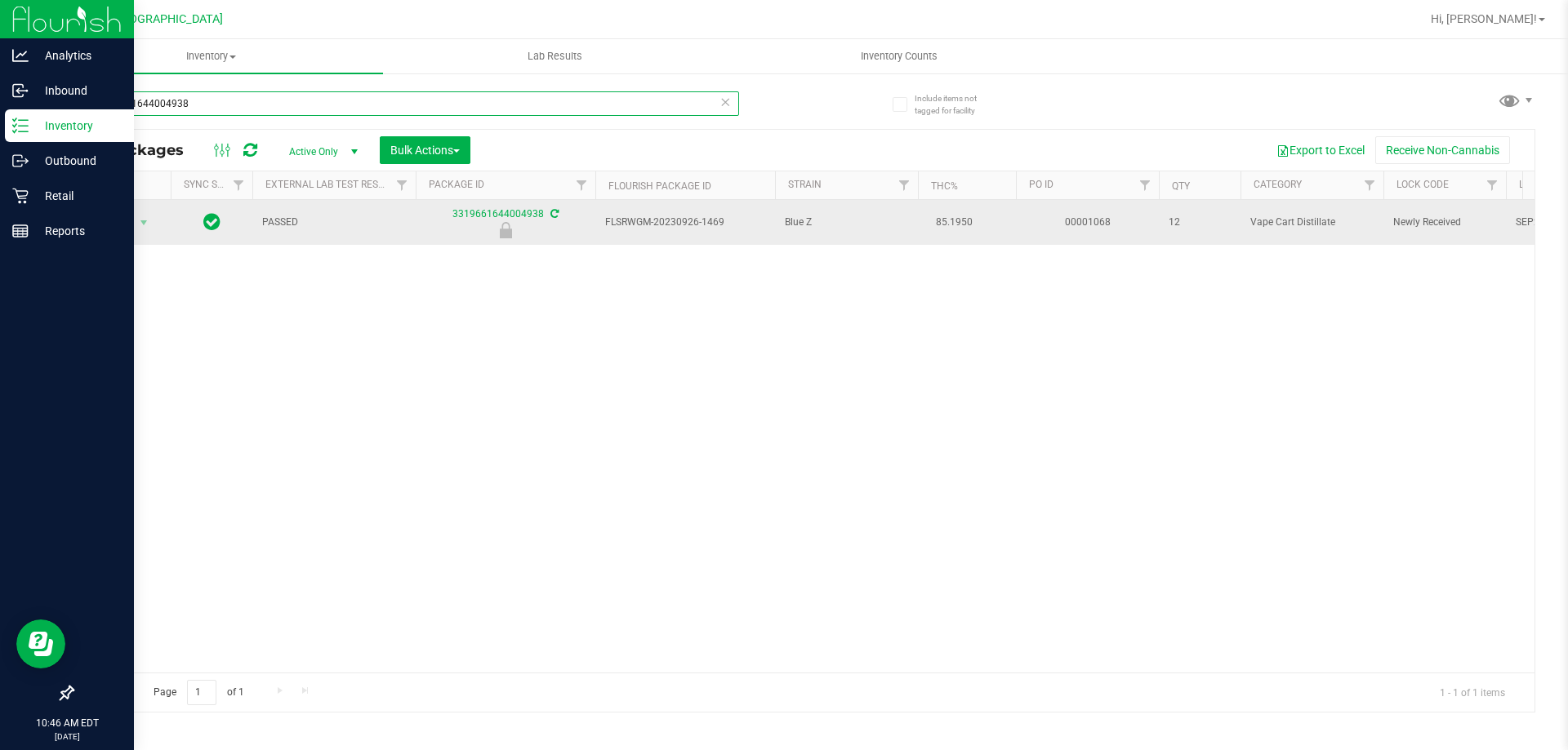
type input "3319661644004938"
click at [121, 222] on span "Action" at bounding box center [111, 223] width 44 height 23
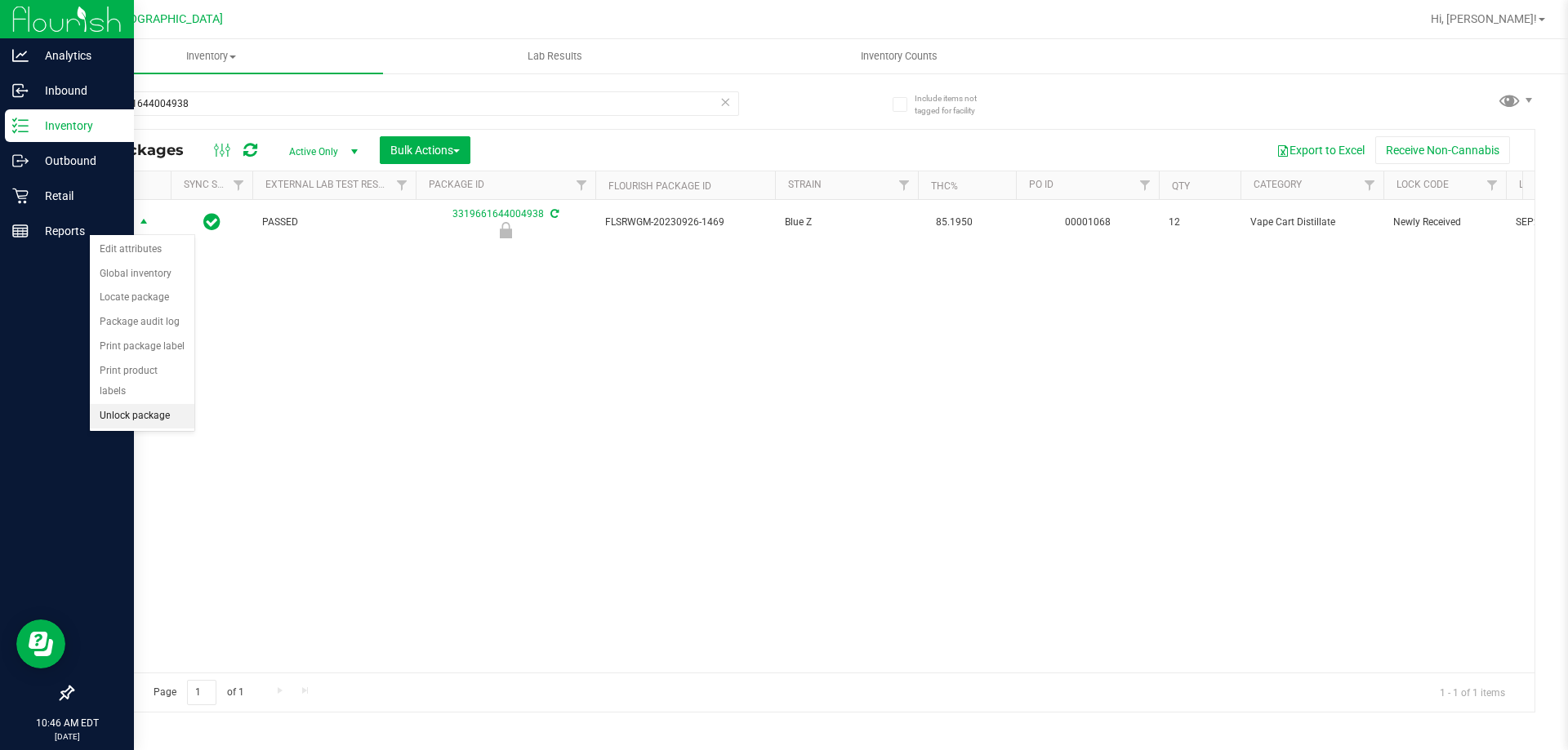
click at [138, 404] on li "Unlock package" at bounding box center [142, 416] width 105 height 25
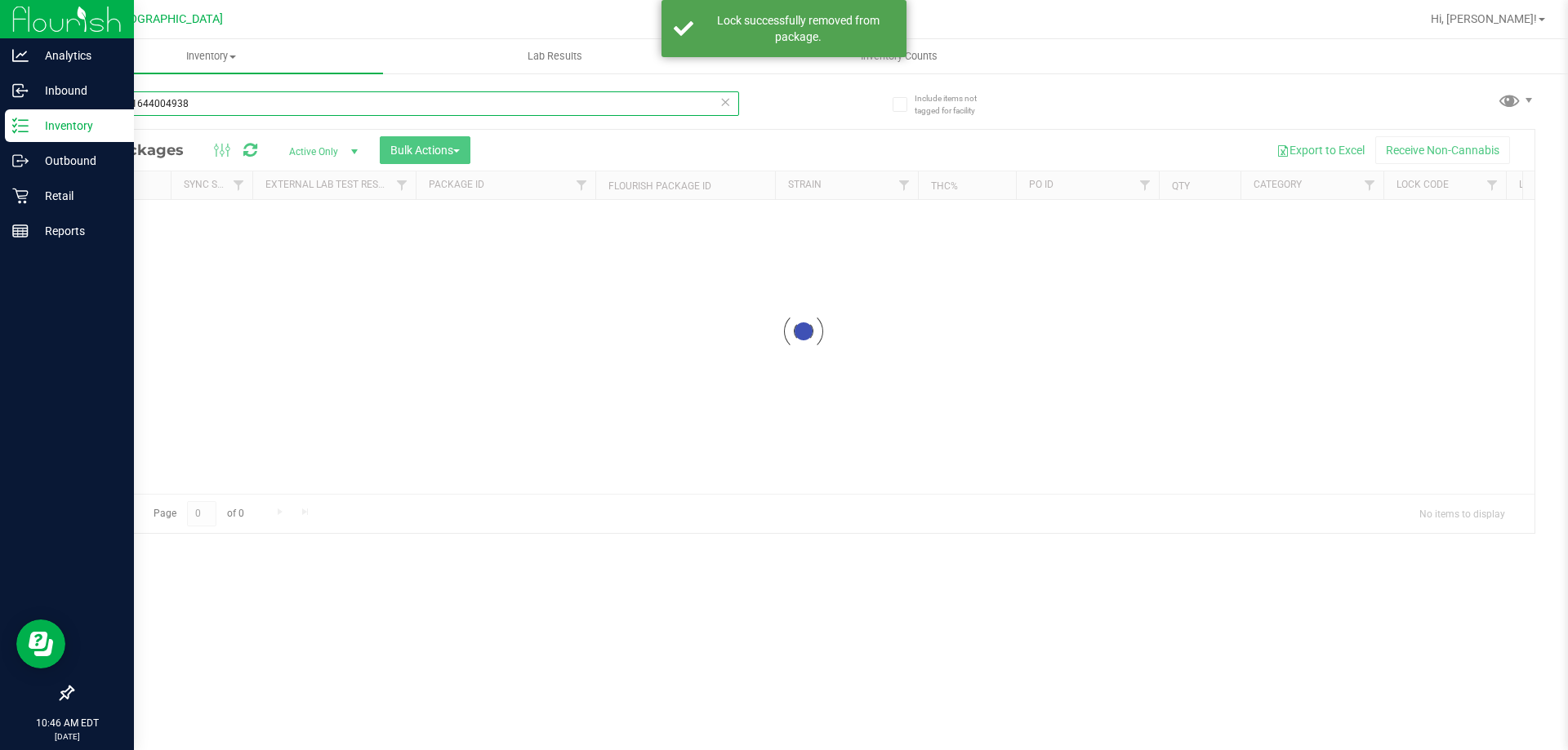
click at [203, 101] on input "3319661644004938" at bounding box center [405, 104] width 667 height 25
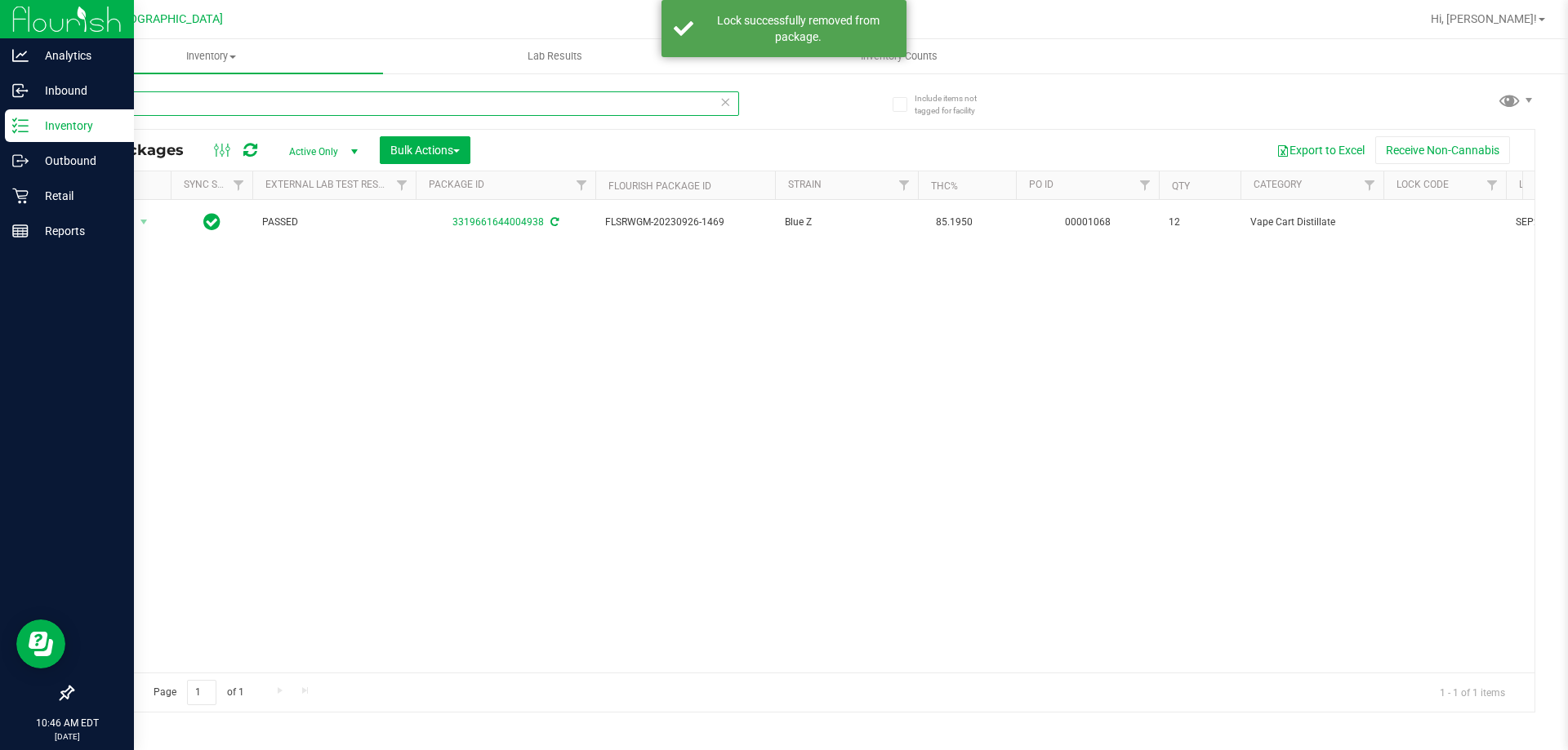
type input "3"
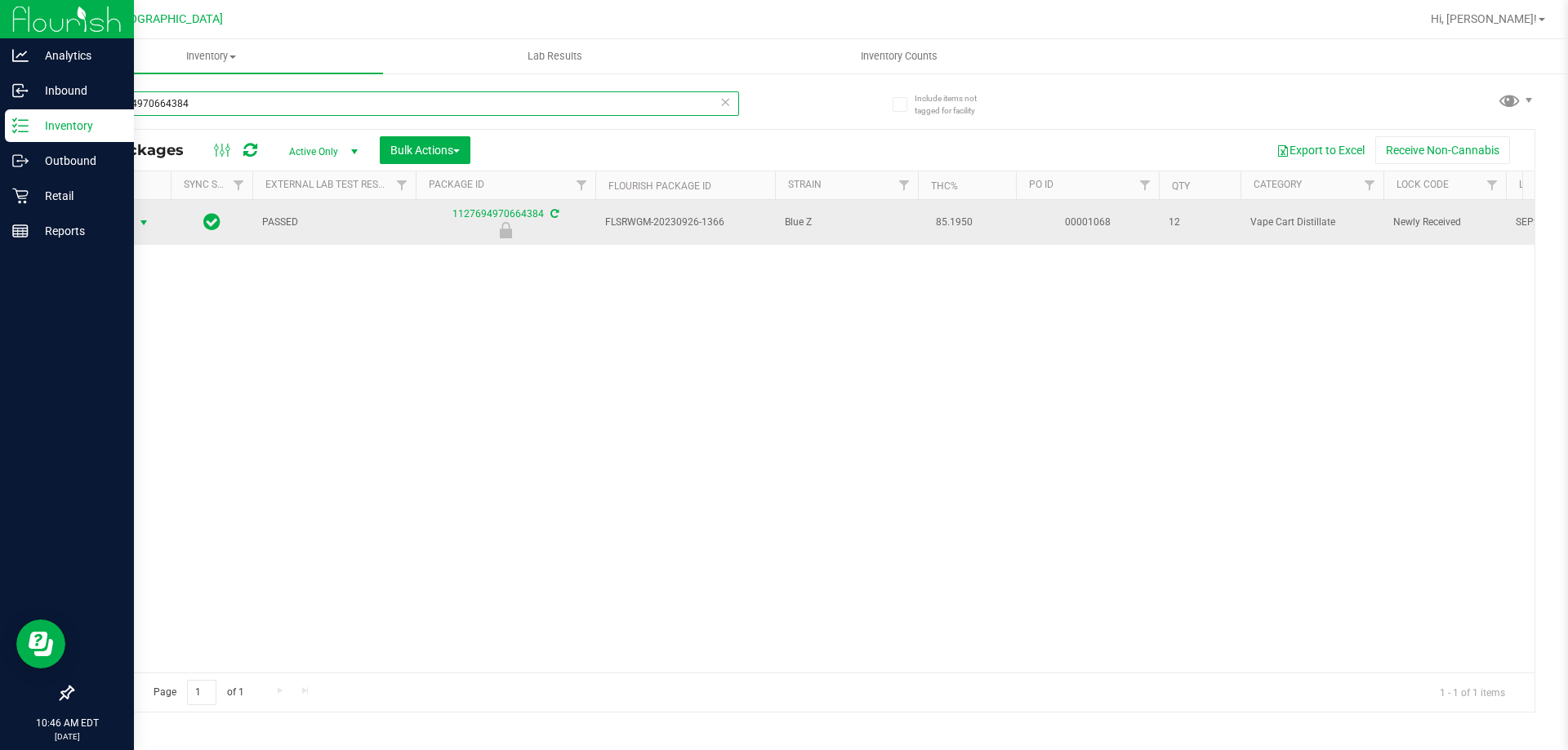
type input "1127694970664384"
click at [116, 220] on span "Action" at bounding box center [111, 223] width 44 height 23
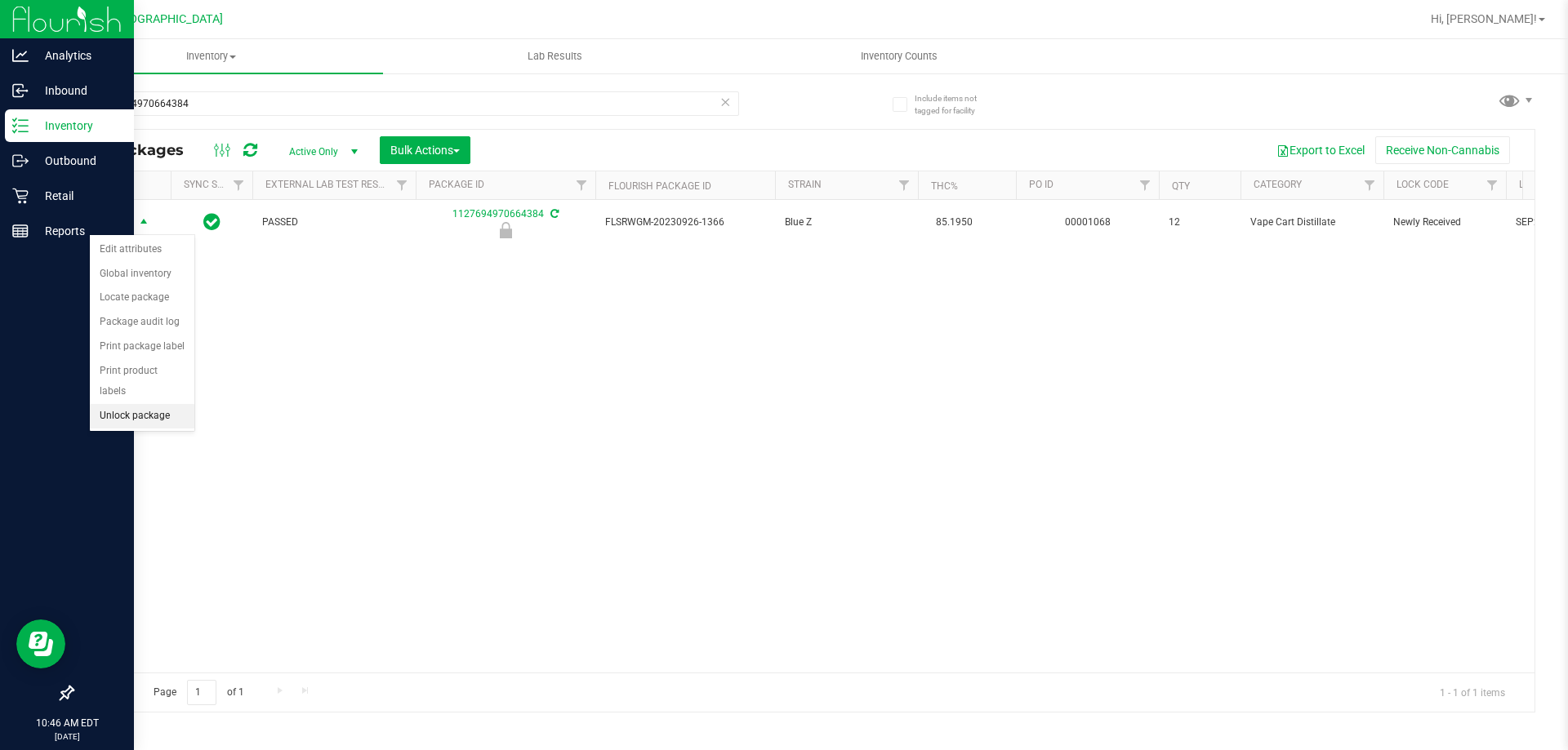
click at [163, 404] on li "Unlock package" at bounding box center [142, 416] width 105 height 25
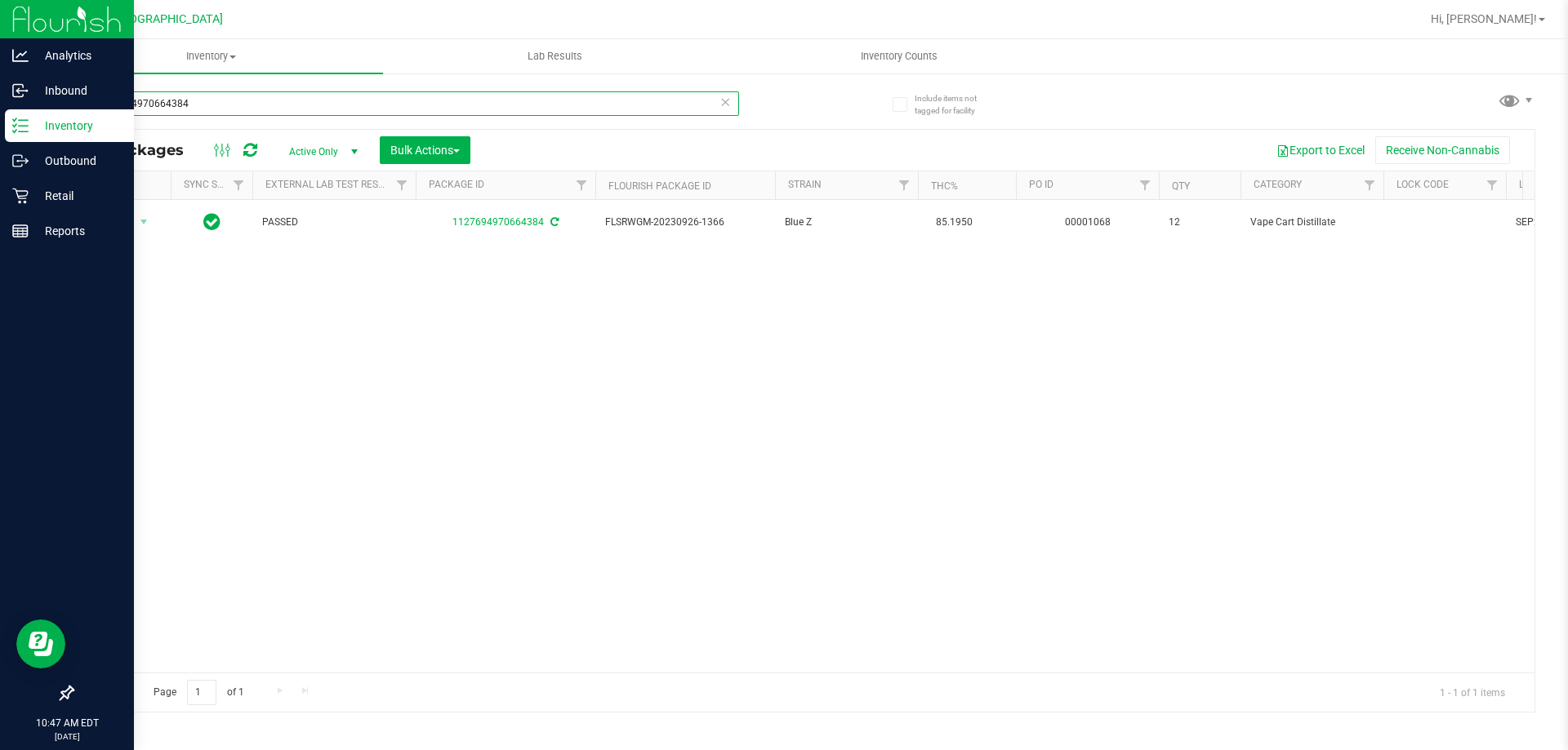
click at [204, 105] on input "1127694970664384" at bounding box center [405, 104] width 667 height 25
type input "1"
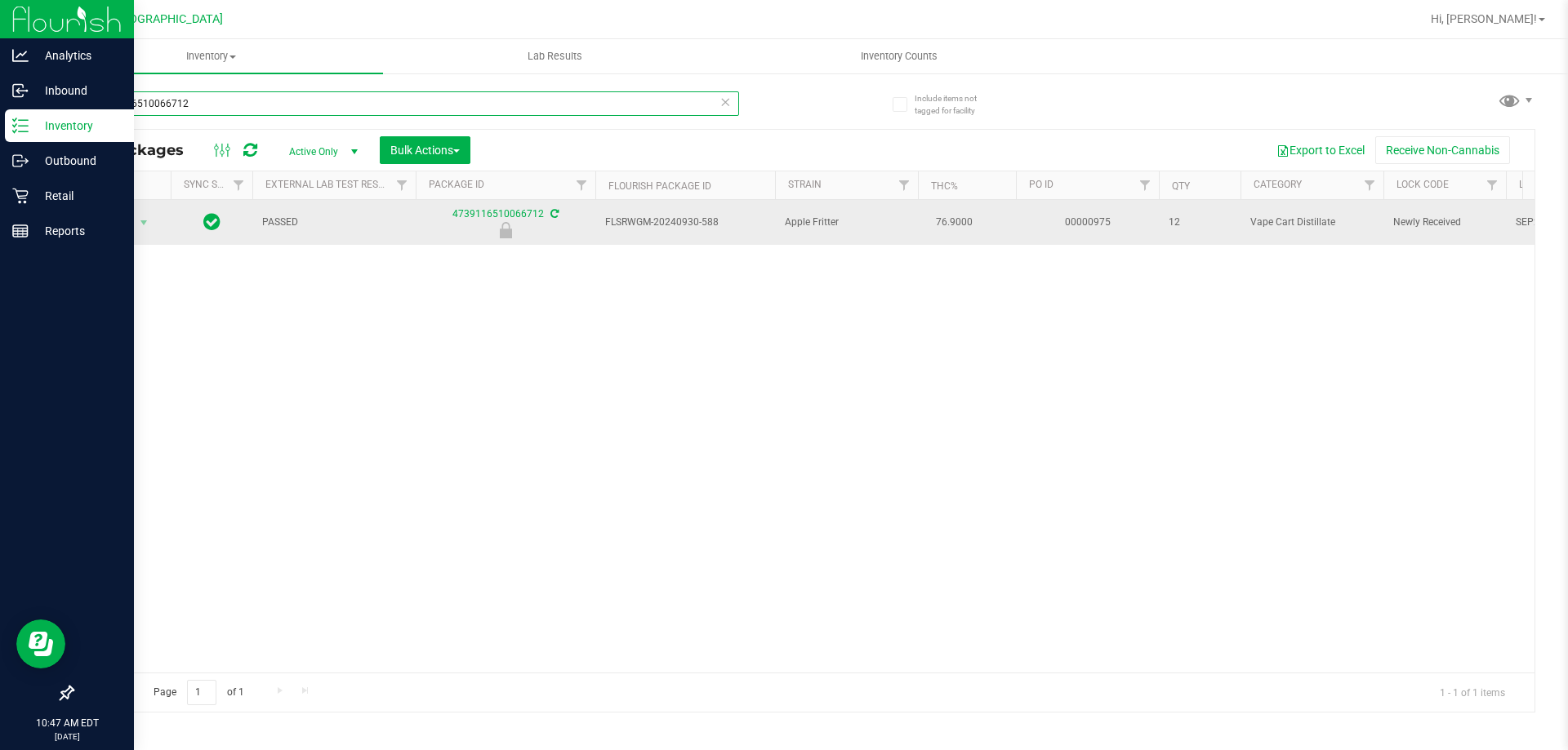
type input "4739116510066712"
click at [124, 212] on span "Action" at bounding box center [111, 223] width 44 height 23
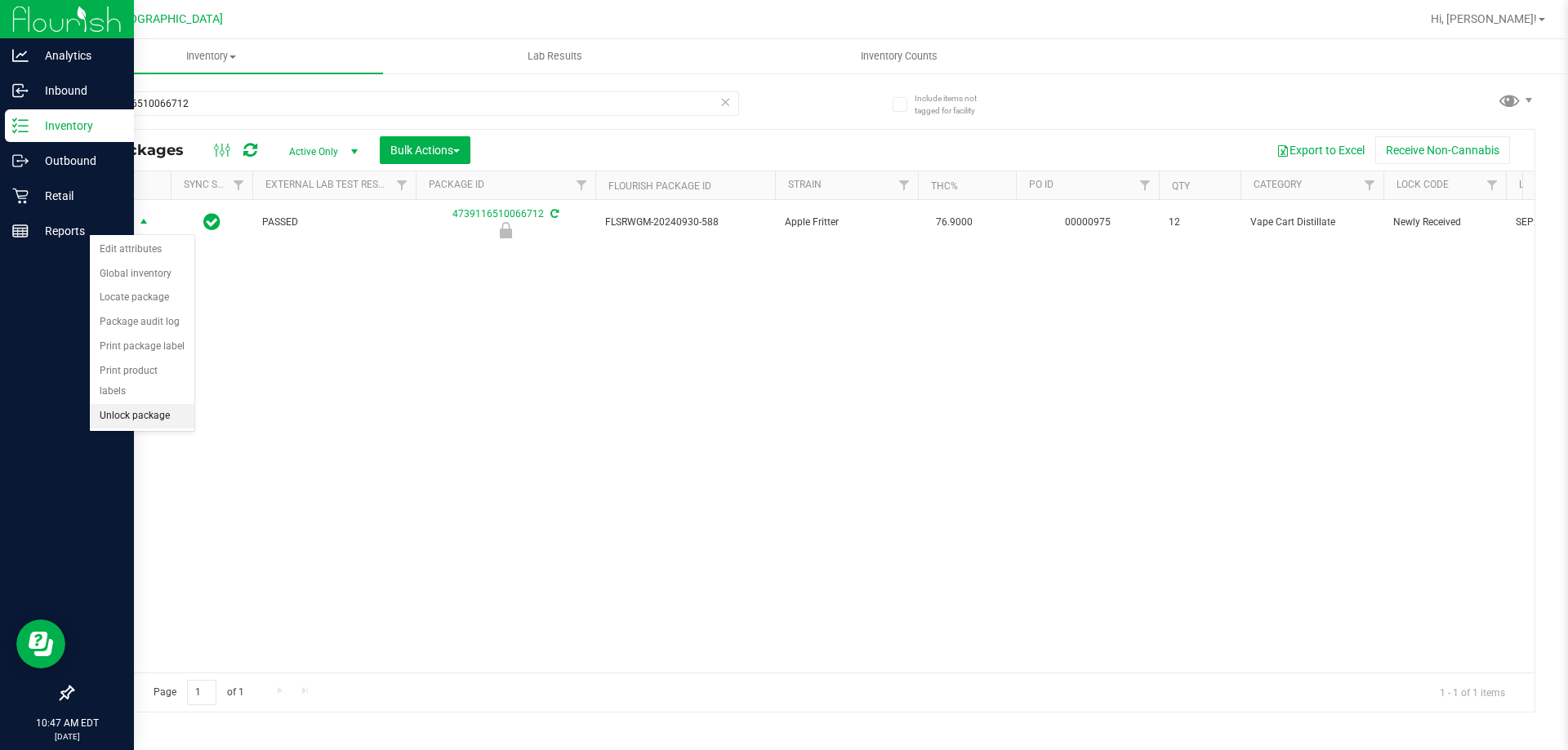
click at [123, 404] on li "Unlock package" at bounding box center [142, 416] width 105 height 25
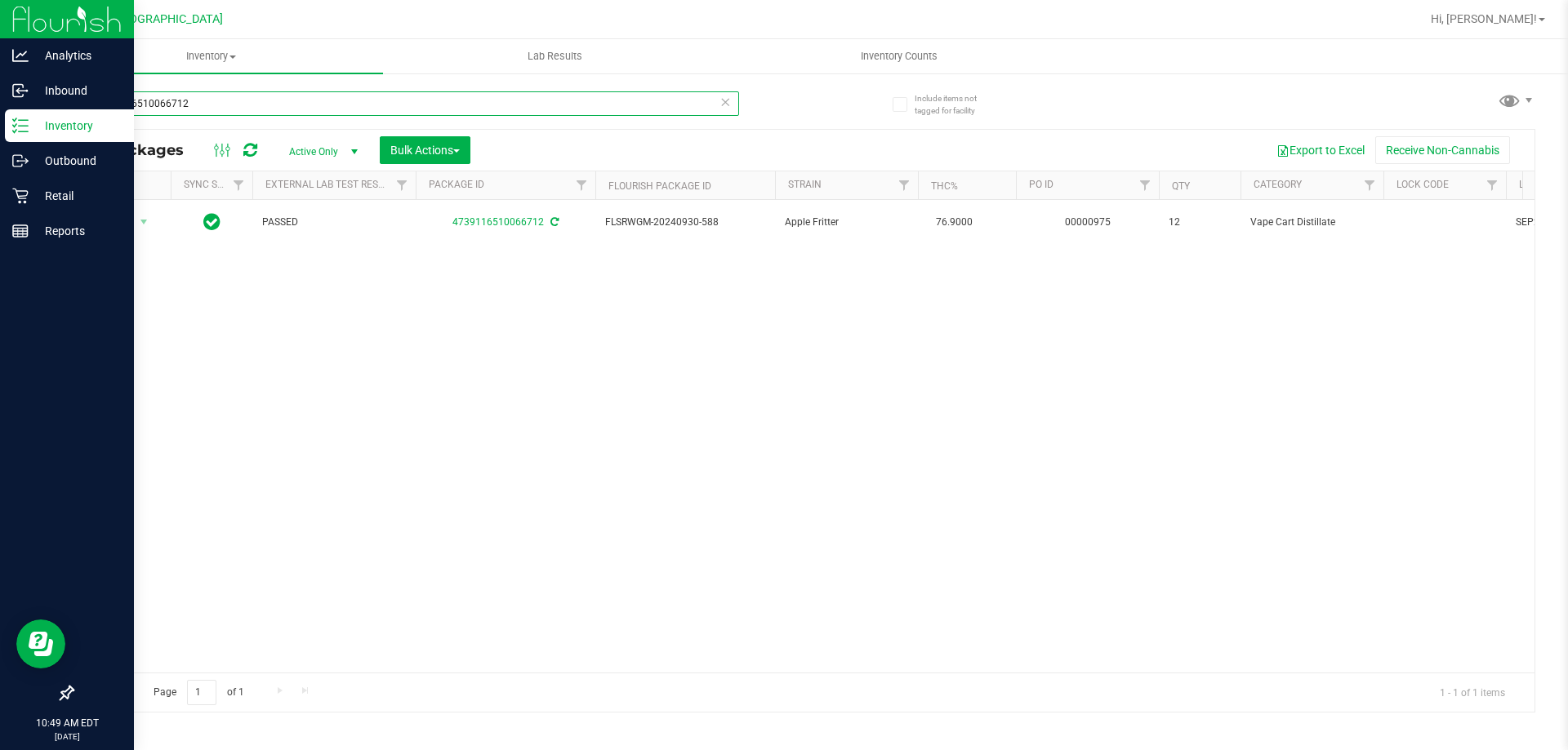
click at [215, 104] on input "4739116510066712" at bounding box center [405, 104] width 667 height 25
type input "4"
type input "SEP24PPU02-0925"
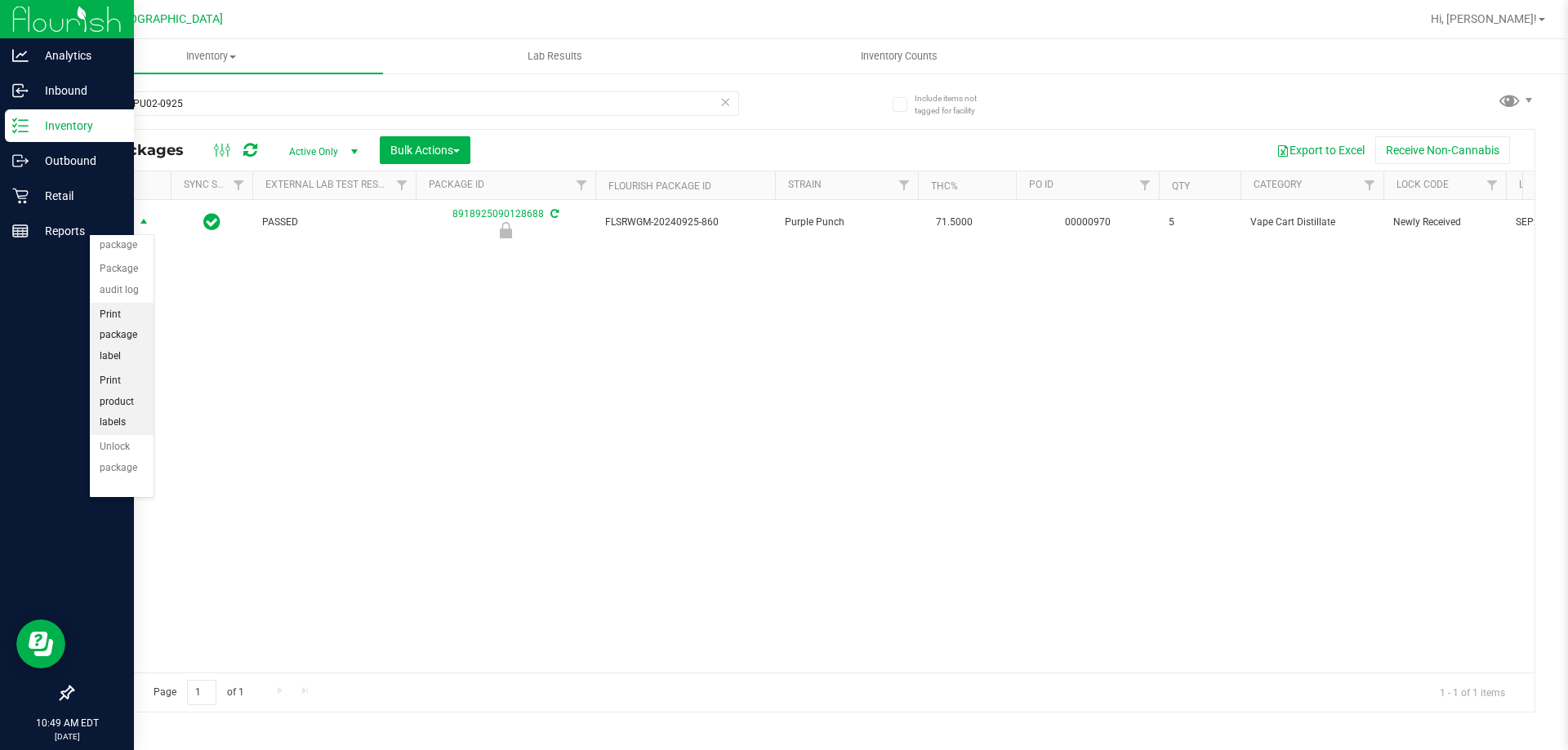
scroll to position [118, 0]
click at [124, 451] on li "Unlock package" at bounding box center [122, 456] width 63 height 45
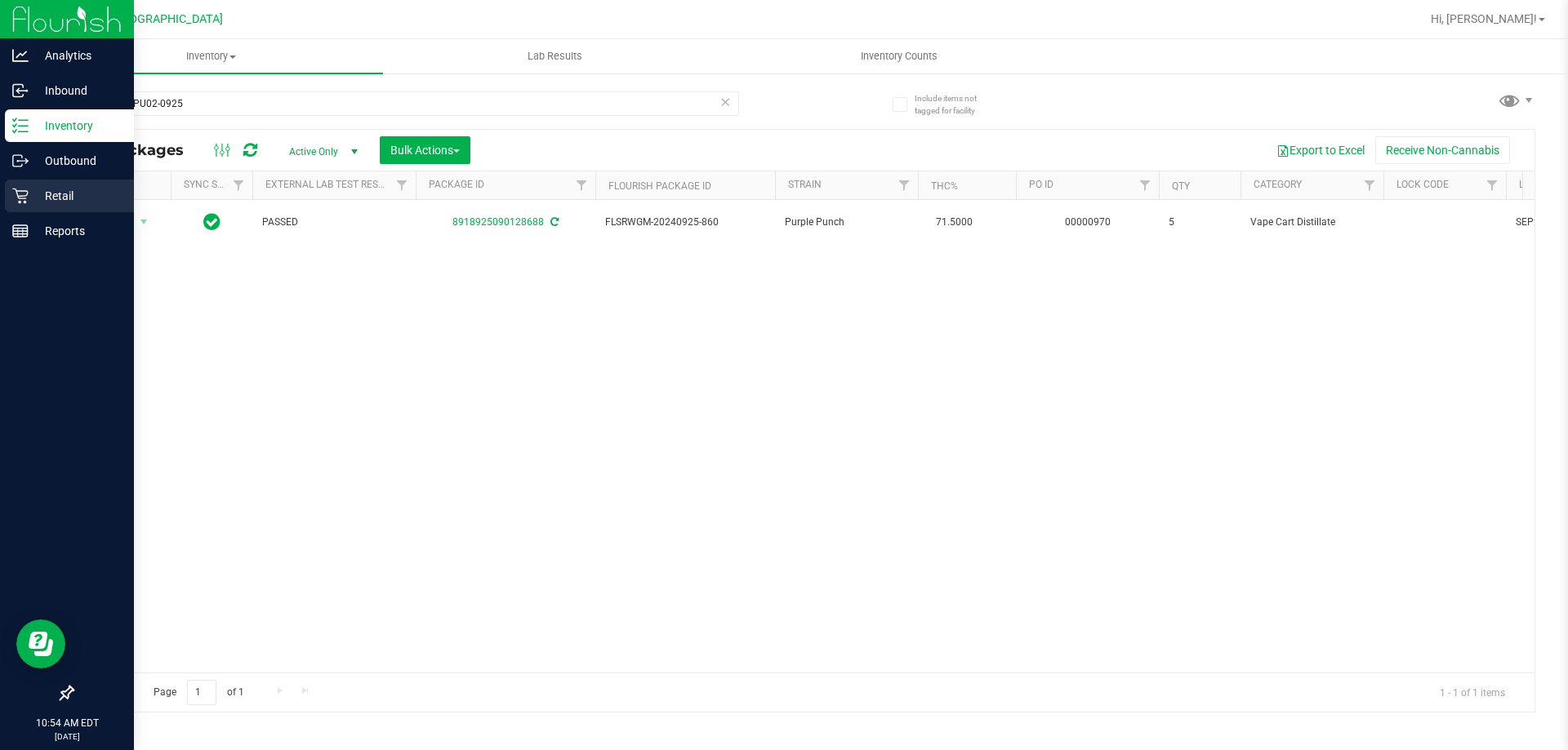
click at [44, 186] on p "Retail" at bounding box center [78, 196] width 98 height 19
